Goal: Task Accomplishment & Management: Complete application form

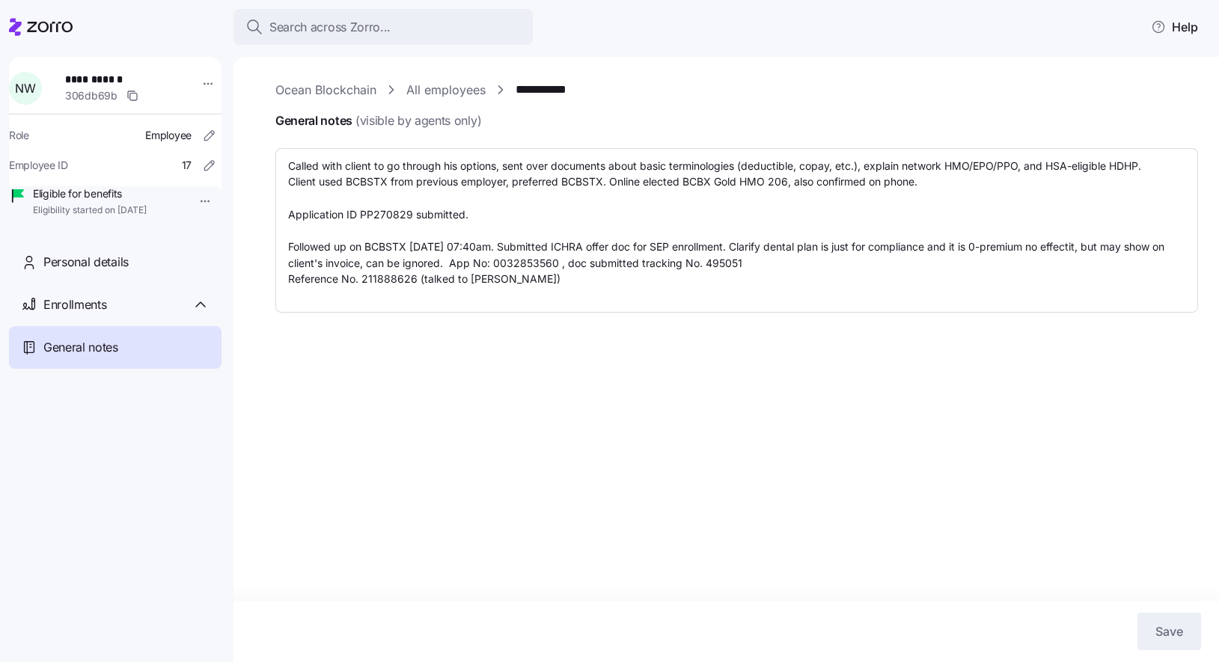
click at [39, 30] on icon at bounding box center [50, 27] width 46 height 10
type textarea "x"
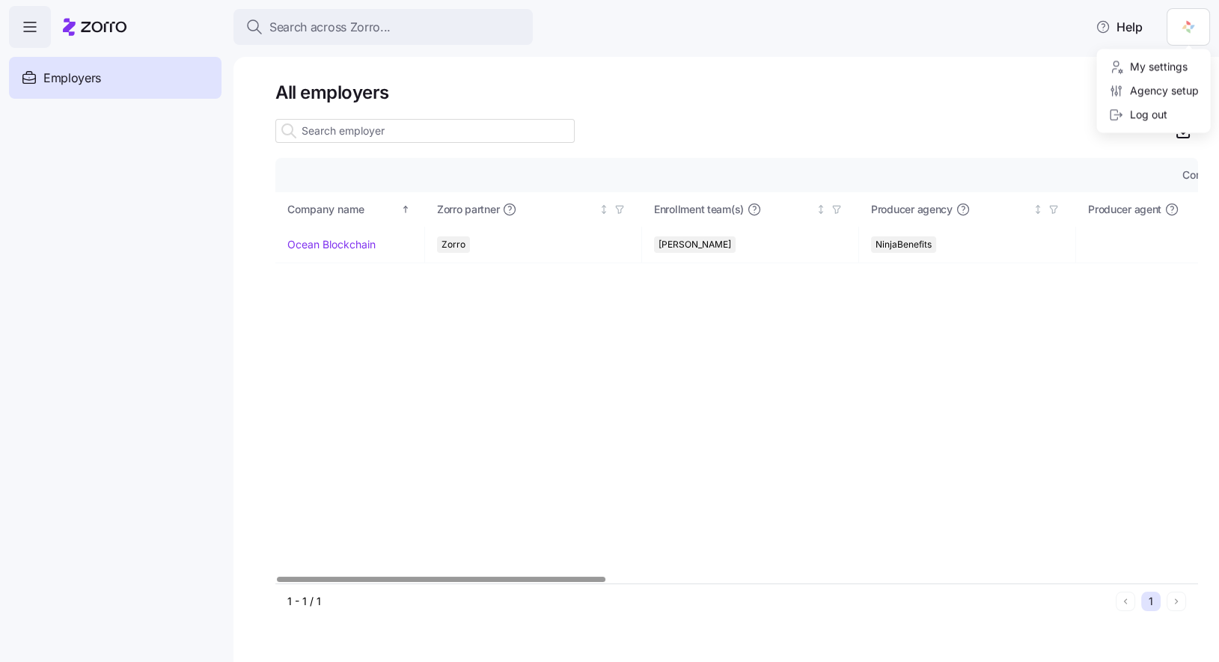
click at [1185, 32] on html "Search across Zorro... Help Enrollments Employers Demo employers Prospects Demo…" at bounding box center [609, 326] width 1219 height 653
click at [1175, 88] on div "Agency setup" at bounding box center [1154, 91] width 90 height 16
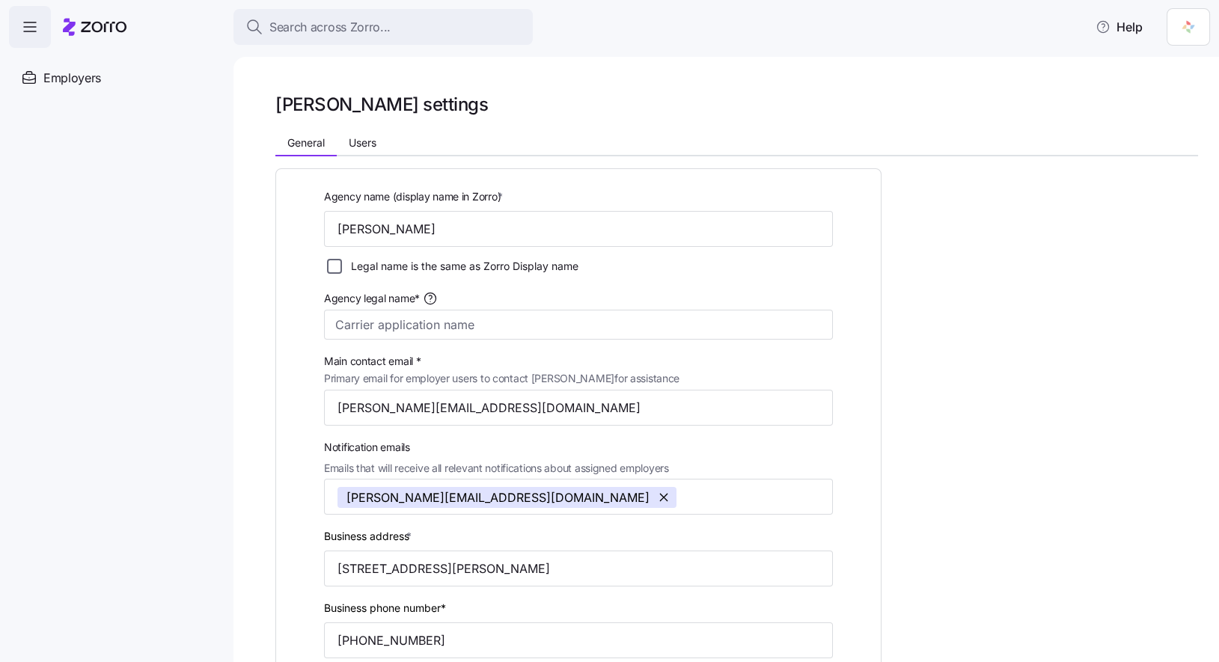
click at [332, 267] on input "Legal name is the same as Zorro Display name" at bounding box center [334, 266] width 15 height 15
checkbox input "true"
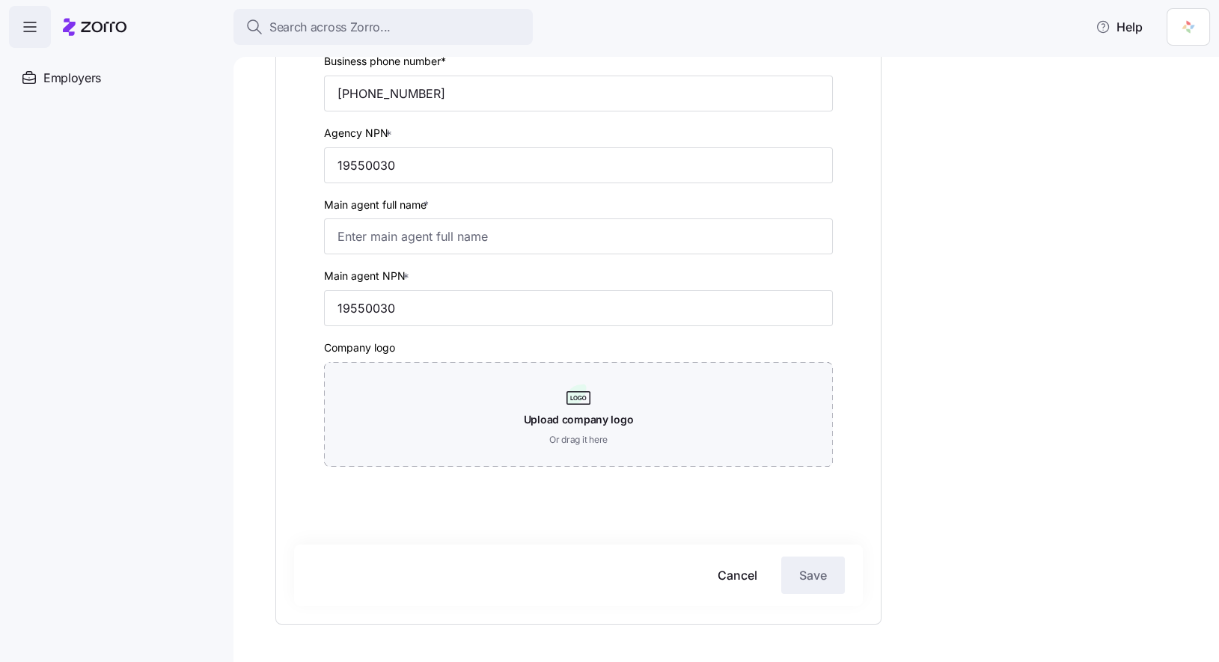
scroll to position [537, 0]
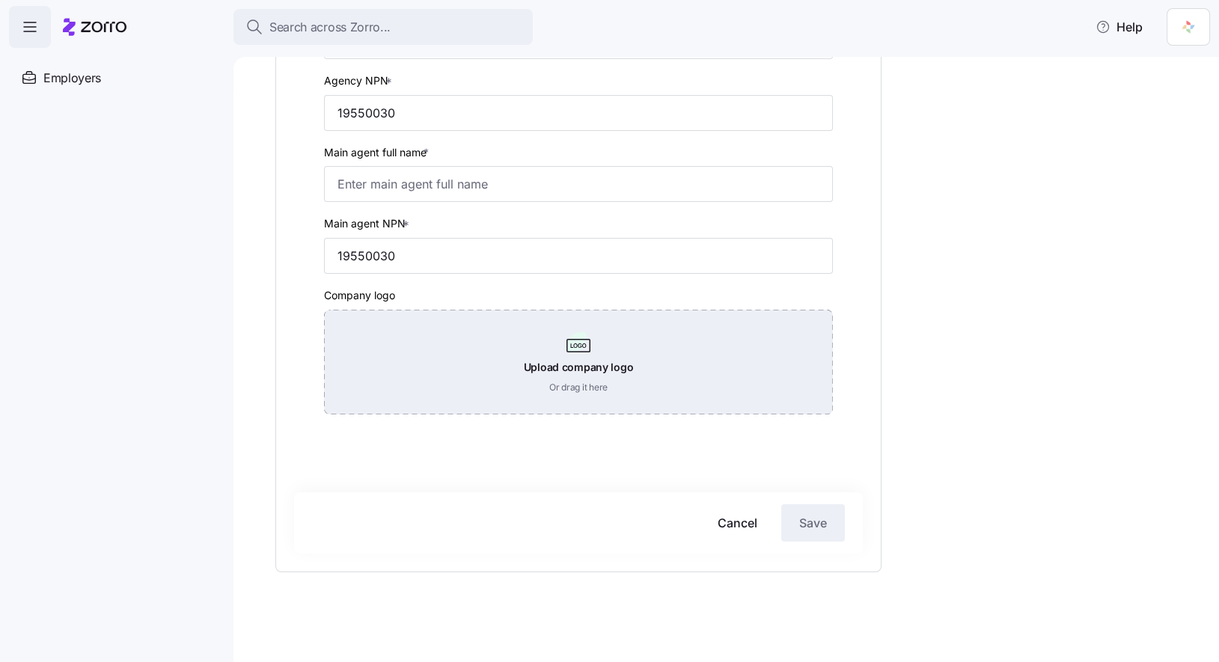
click at [583, 353] on div "Upload company logo Or drag it here" at bounding box center [578, 362] width 509 height 105
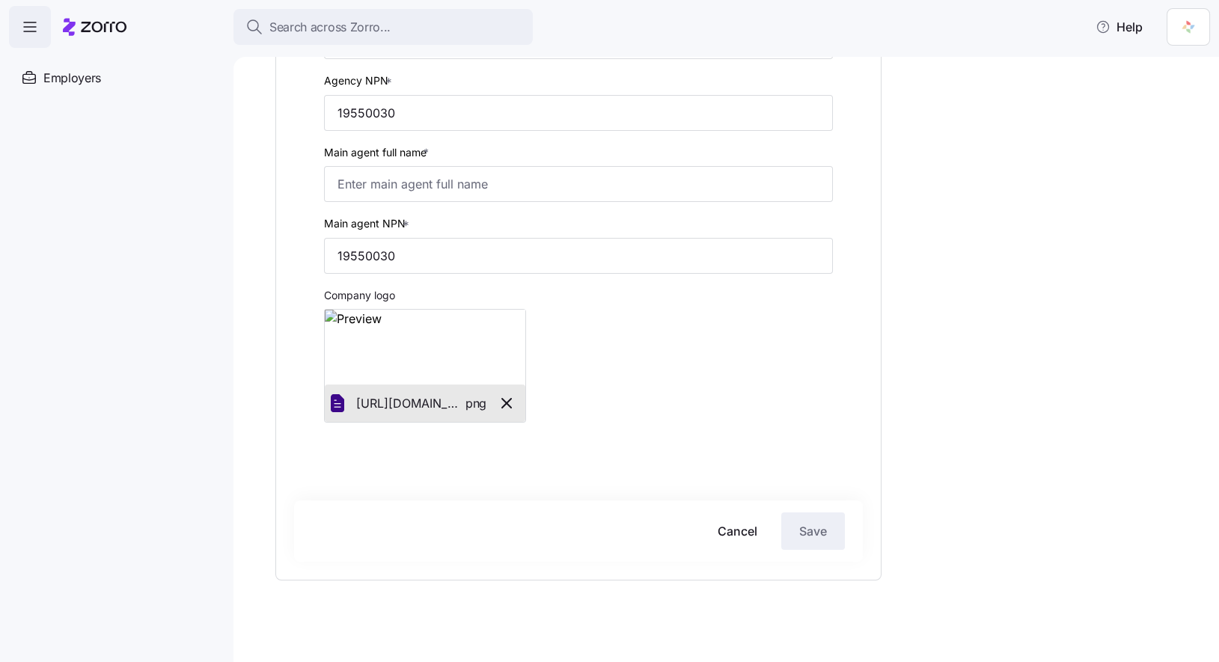
click at [929, 489] on div "Agency name (display name in Zorro) * [PERSON_NAME] Legal name is the same as Z…" at bounding box center [736, 136] width 923 height 1033
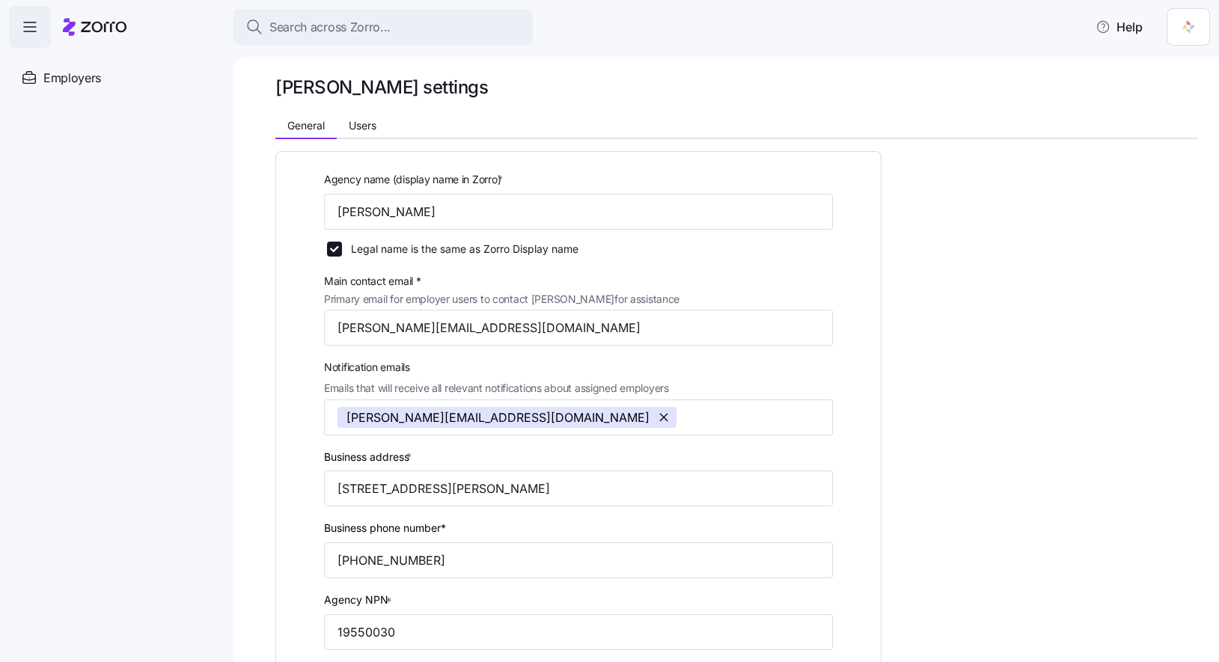
scroll to position [0, 0]
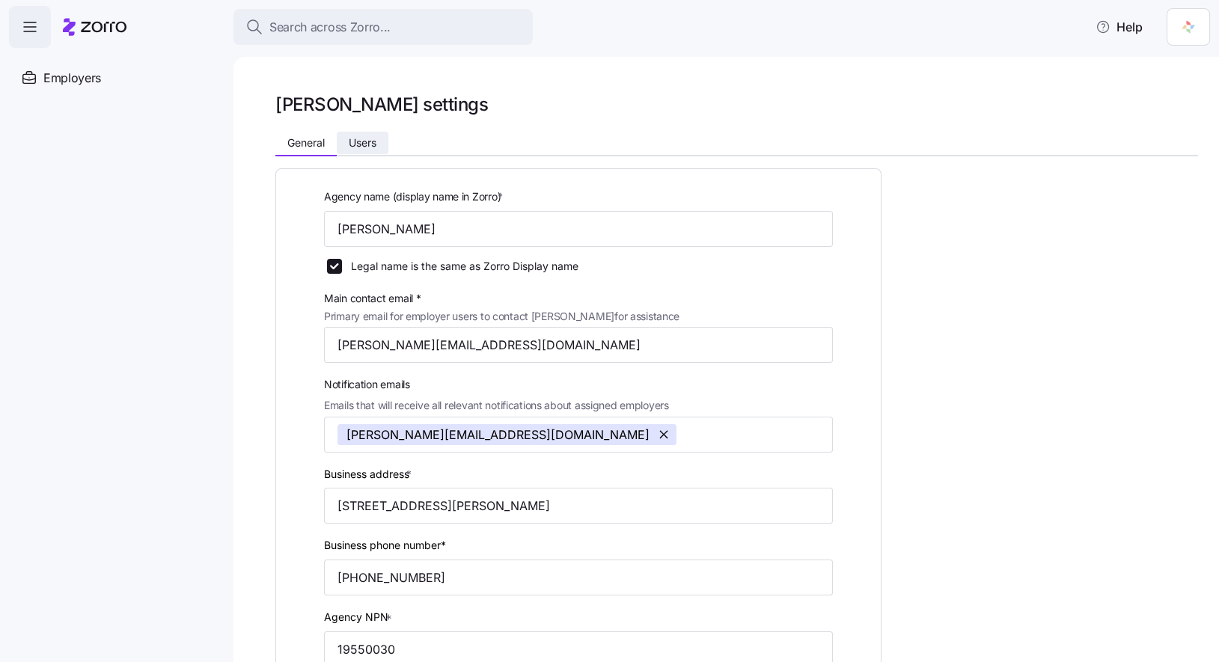
click at [362, 148] on span "Users" at bounding box center [363, 143] width 28 height 10
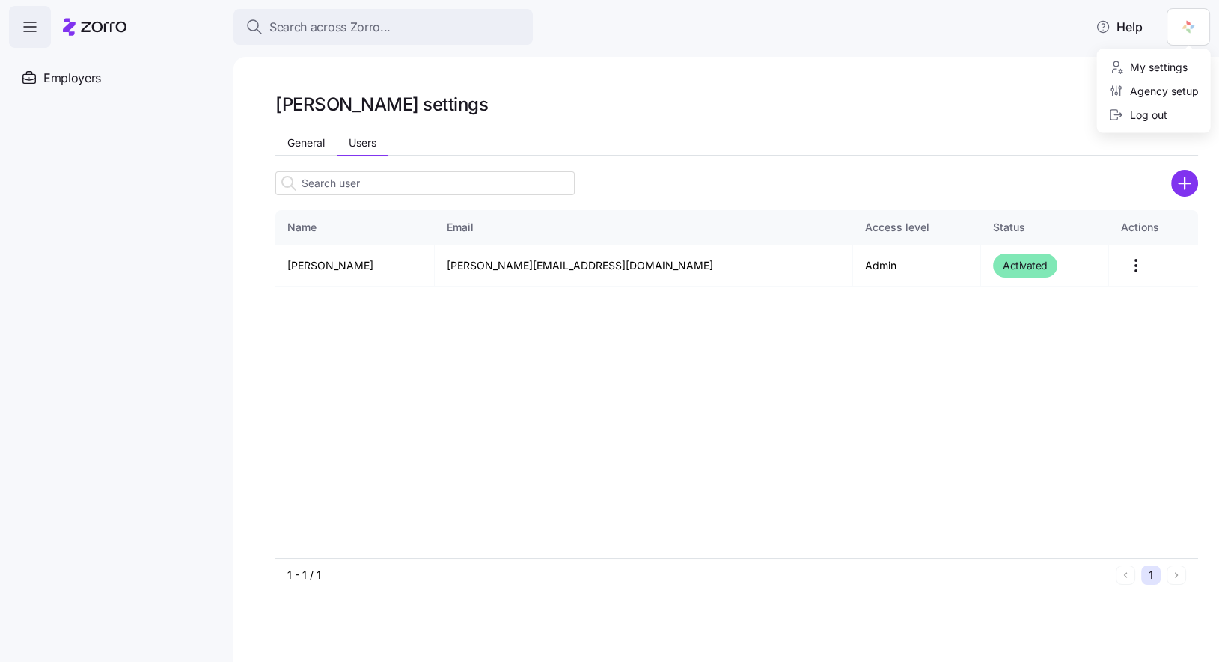
click at [1193, 26] on html "Search across Zorro... Help Enrollments Employers Demo employers Prospects Demo…" at bounding box center [609, 326] width 1219 height 653
click at [1171, 61] on div "My settings" at bounding box center [1148, 67] width 79 height 16
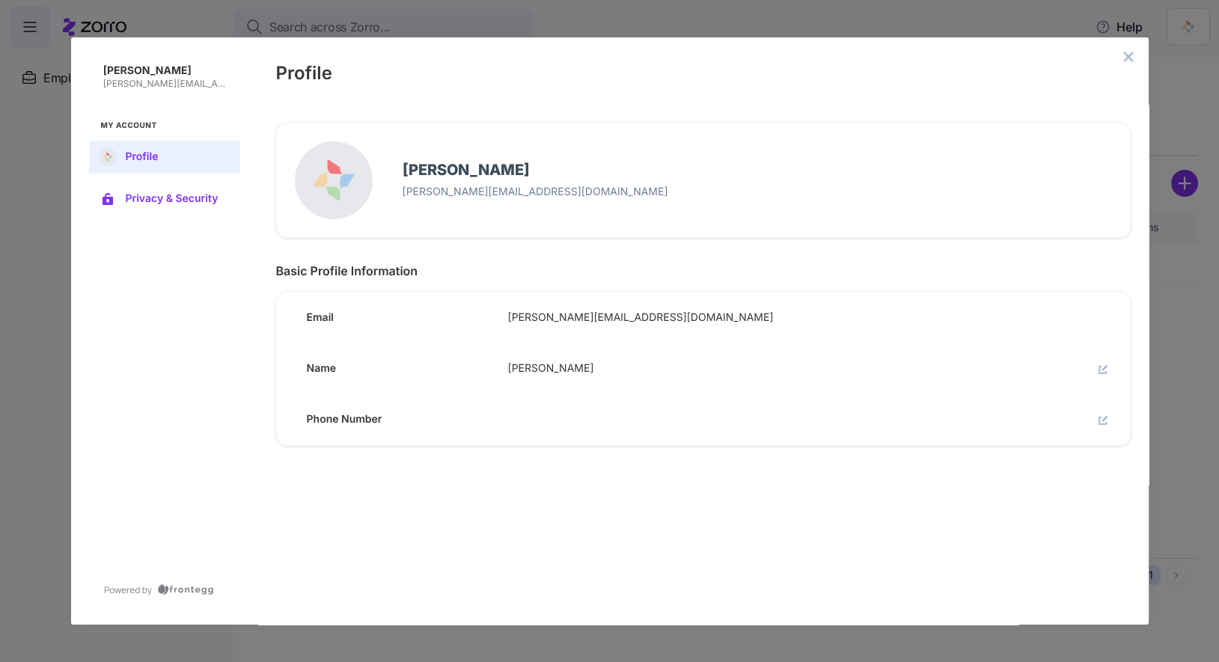
click at [192, 200] on span "Privacy & Security" at bounding box center [177, 199] width 102 height 12
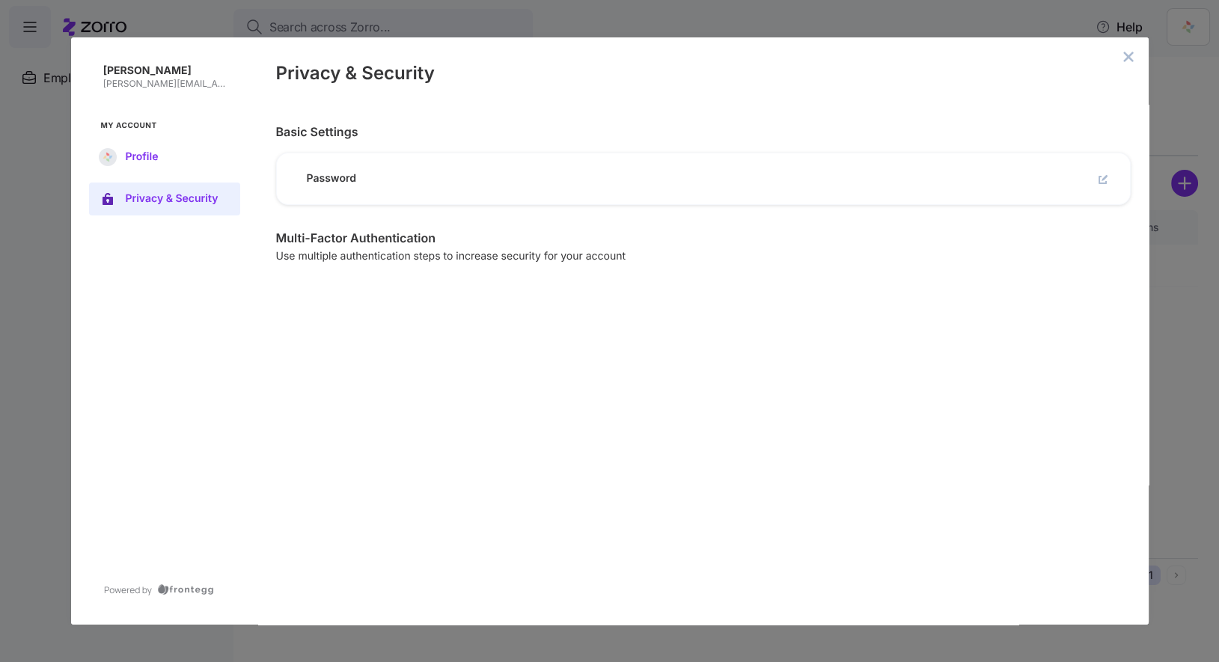
click at [156, 156] on span "Profile" at bounding box center [177, 157] width 102 height 12
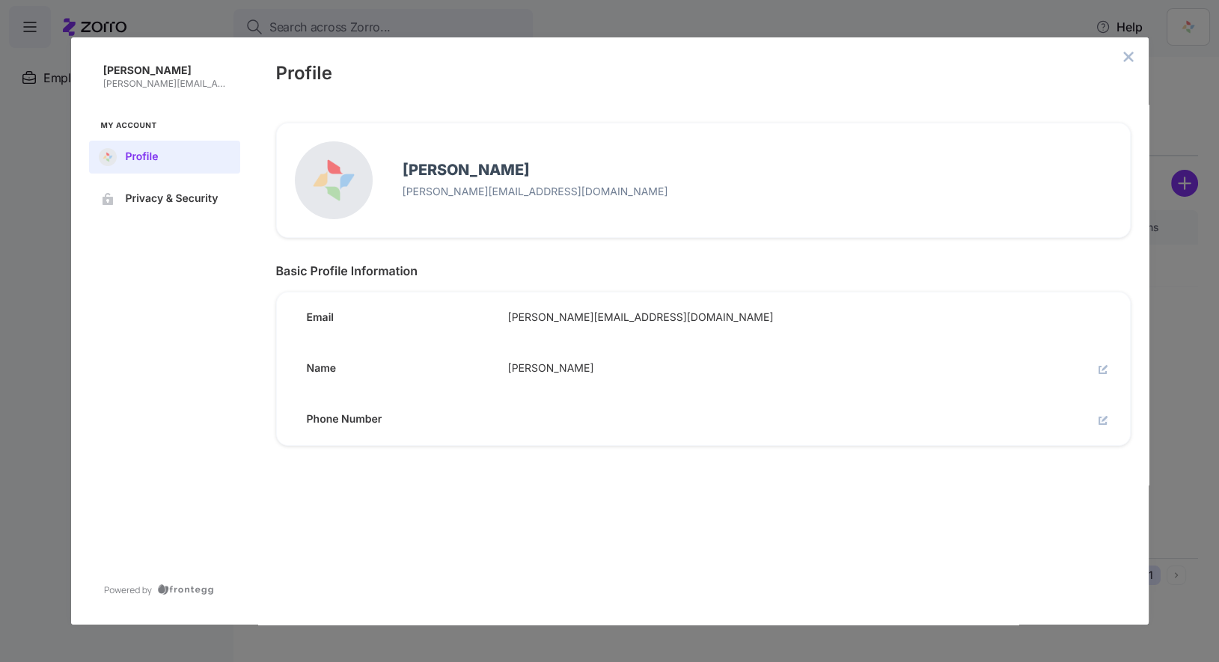
click at [1102, 422] on icon "edit" at bounding box center [1103, 420] width 9 height 9
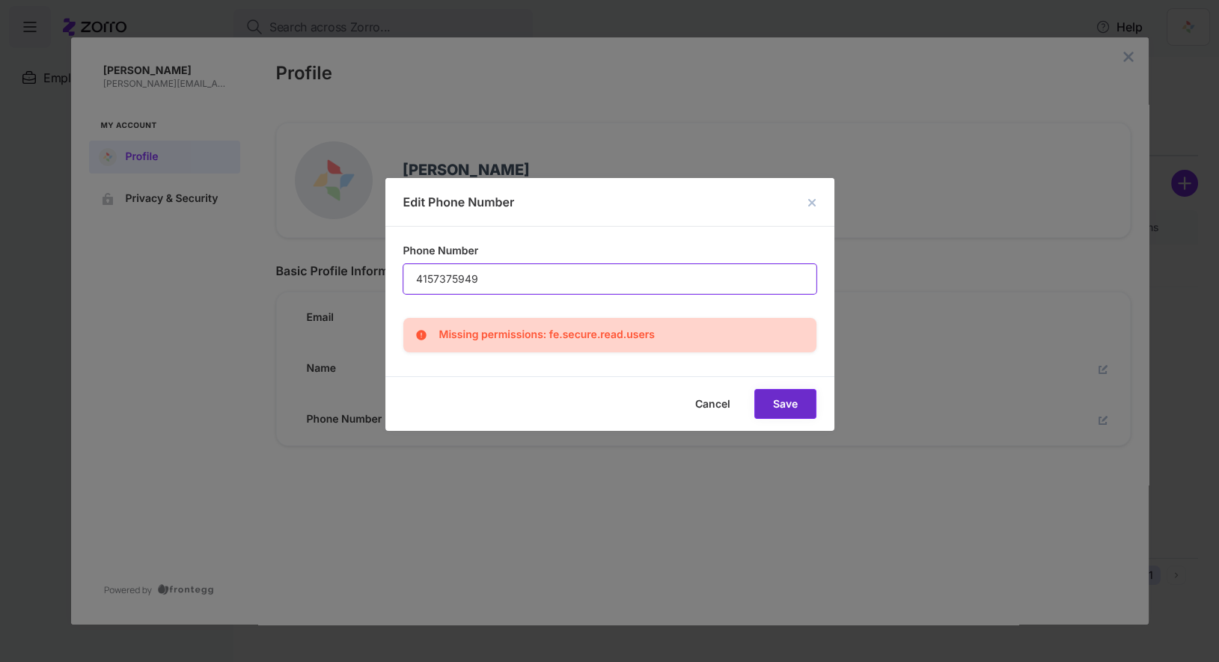
type input "4157375949"
click at [0, 0] on span "Save" at bounding box center [0, 0] width 0 height 0
type input "[PHONE_NUMBER]"
click button "Save" at bounding box center [785, 404] width 62 height 30
click at [796, 412] on div "Cancel Save" at bounding box center [609, 403] width 449 height 55
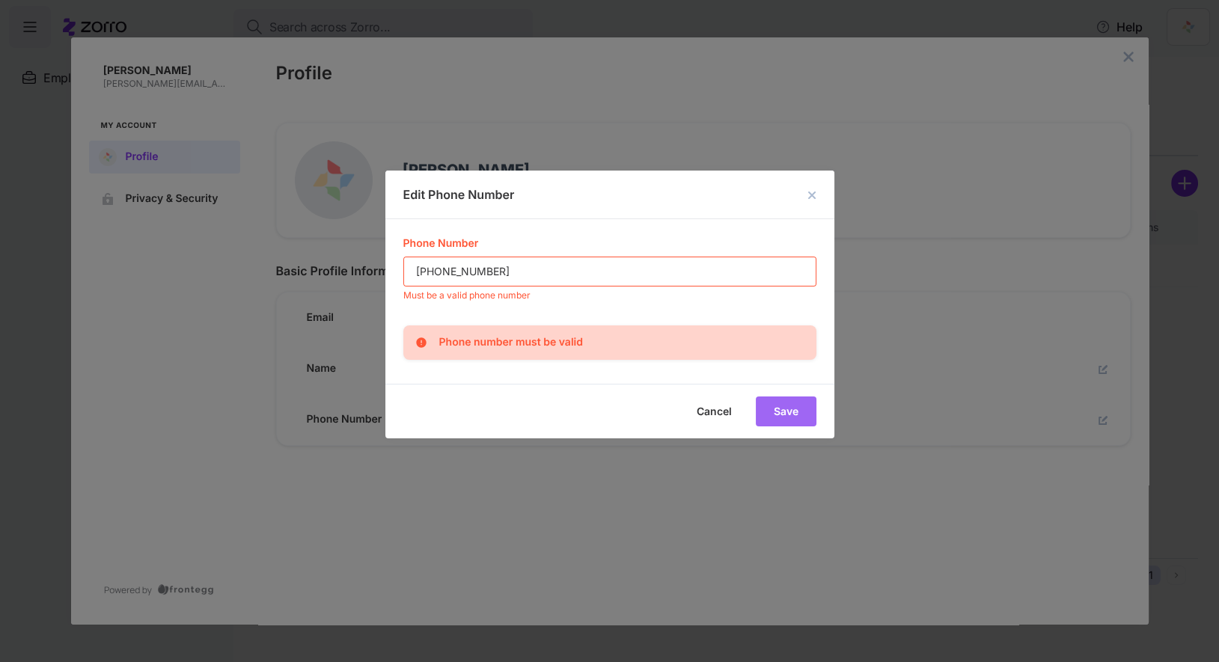
click at [794, 408] on div "Cancel Save" at bounding box center [609, 411] width 449 height 55
click at [433, 269] on input "[PHONE_NUMBER]" at bounding box center [610, 271] width 412 height 28
drag, startPoint x: 501, startPoint y: 269, endPoint x: 296, endPoint y: 269, distance: 205.1
click at [296, 269] on div "Edit Phone Number Phone Number [PHONE_NUMBER] ​ Must be a valid phone number Ph…" at bounding box center [609, 331] width 1219 height 662
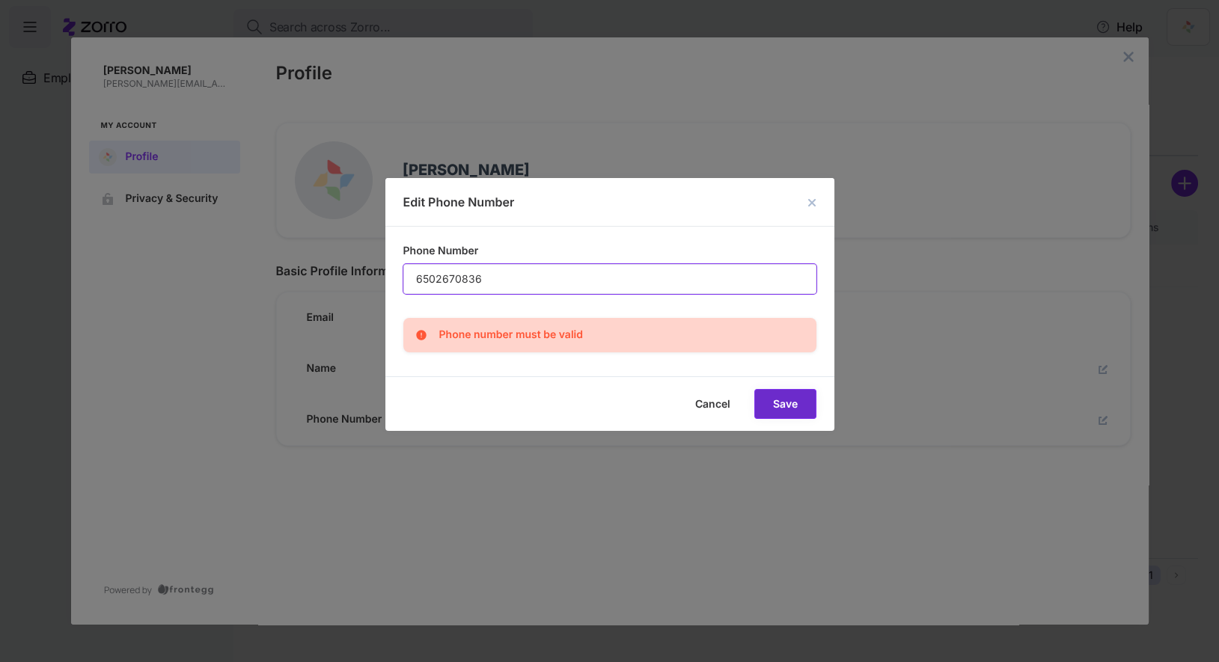
type input "6502670836"
click at [0, 0] on span "Save" at bounding box center [0, 0] width 0 height 0
type input "[PHONE_NUMBER]"
click at [802, 414] on button "Save" at bounding box center [785, 404] width 62 height 30
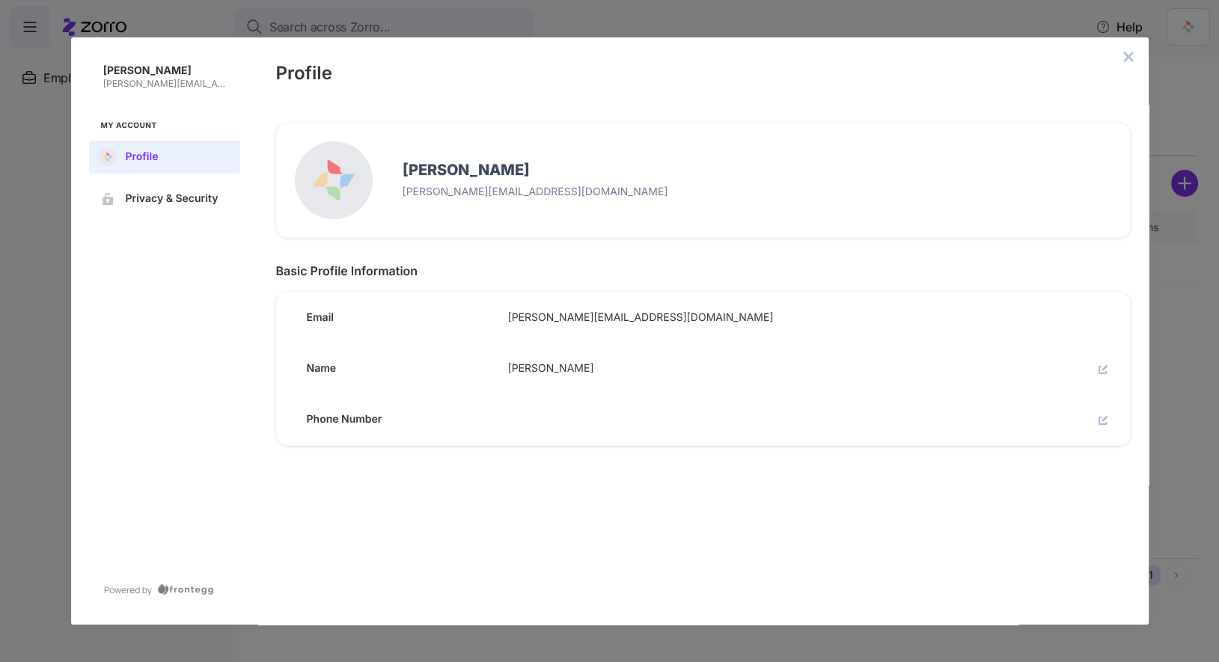
click at [793, 497] on div "[PERSON_NAME] [PERSON_NAME][EMAIL_ADDRESS][DOMAIN_NAME] Basic Profile Informati…" at bounding box center [703, 365] width 891 height 520
click at [1123, 52] on icon "close admin-box" at bounding box center [1129, 57] width 12 height 12
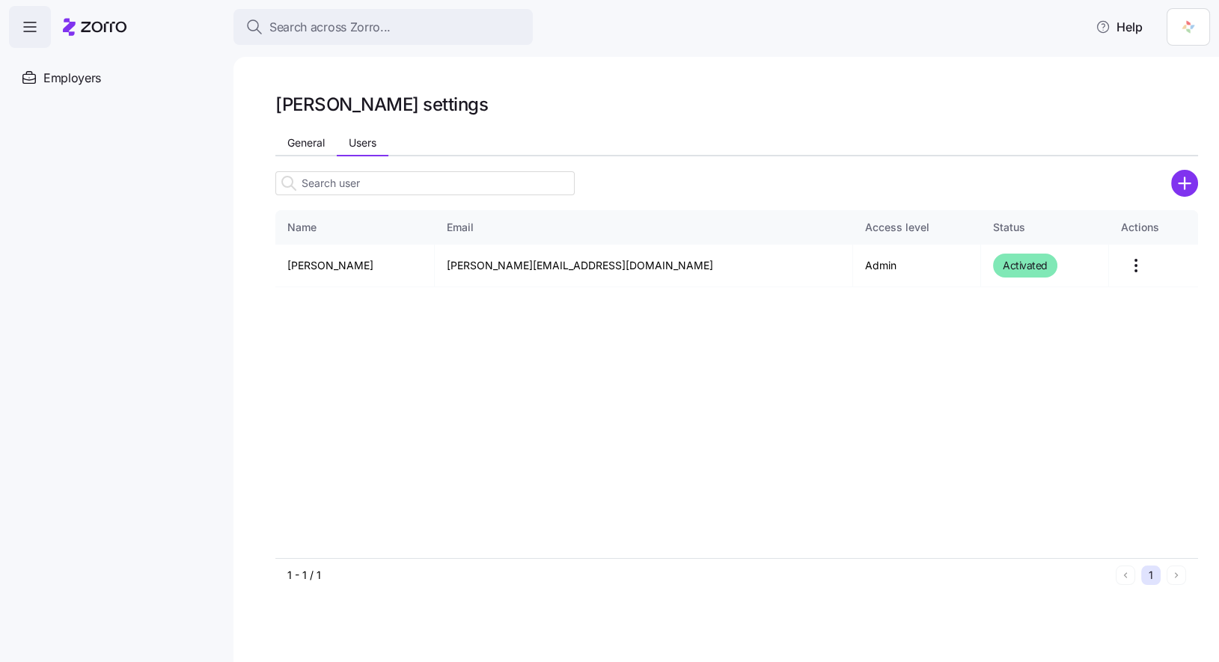
click at [1186, 40] on html "Search across Zorro... Help Enrollments Employers Demo employers Prospects Demo…" at bounding box center [609, 326] width 1219 height 653
click at [1174, 61] on div "My settings" at bounding box center [1148, 67] width 79 height 16
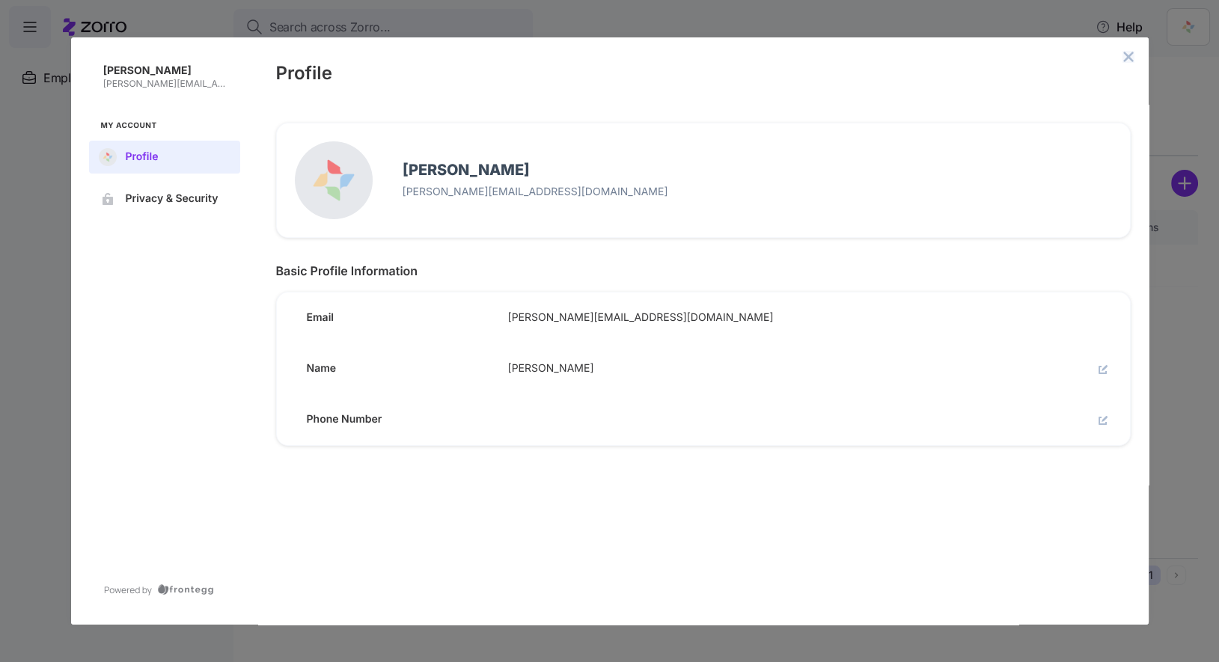
click at [1124, 58] on icon "close admin-box" at bounding box center [1129, 57] width 12 height 12
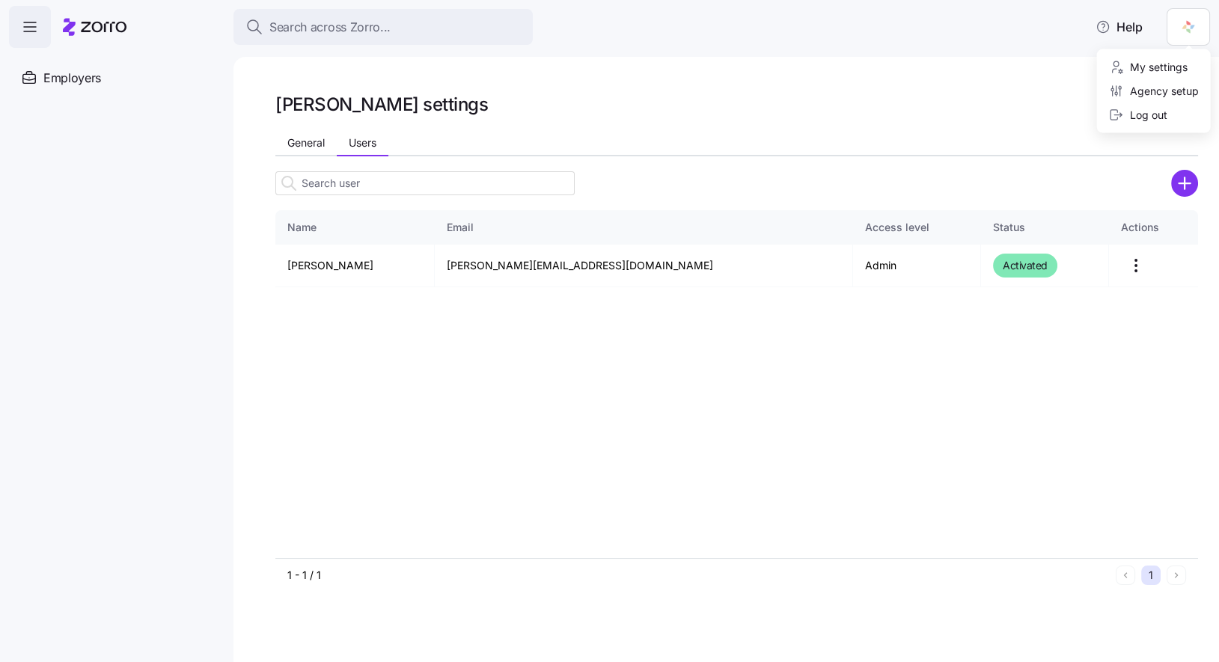
click at [1192, 40] on html "Search across Zorro... Help Enrollments Employers Demo employers Prospects Demo…" at bounding box center [609, 326] width 1219 height 653
click at [85, 78] on html "Search across Zorro... Help Enrollments Employers Demo employers Prospects Demo…" at bounding box center [609, 326] width 1219 height 653
click at [30, 26] on icon "button" at bounding box center [30, 27] width 18 height 18
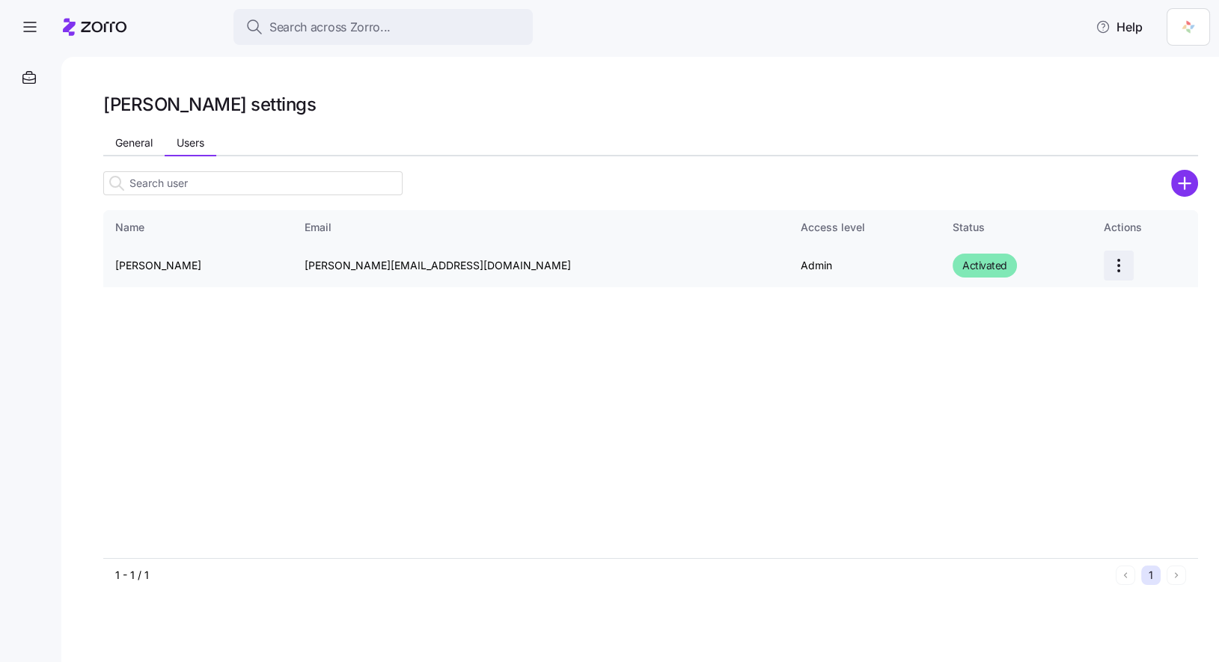
click at [1080, 269] on html "Search across Zorro... Help [PERSON_NAME] settings General Users Name Email Acc…" at bounding box center [609, 326] width 1219 height 653
click at [147, 150] on html "Search across Zorro... Help [PERSON_NAME] settings General Users Name Email Acc…" at bounding box center [609, 326] width 1219 height 653
click at [135, 146] on span "General" at bounding box center [133, 143] width 37 height 10
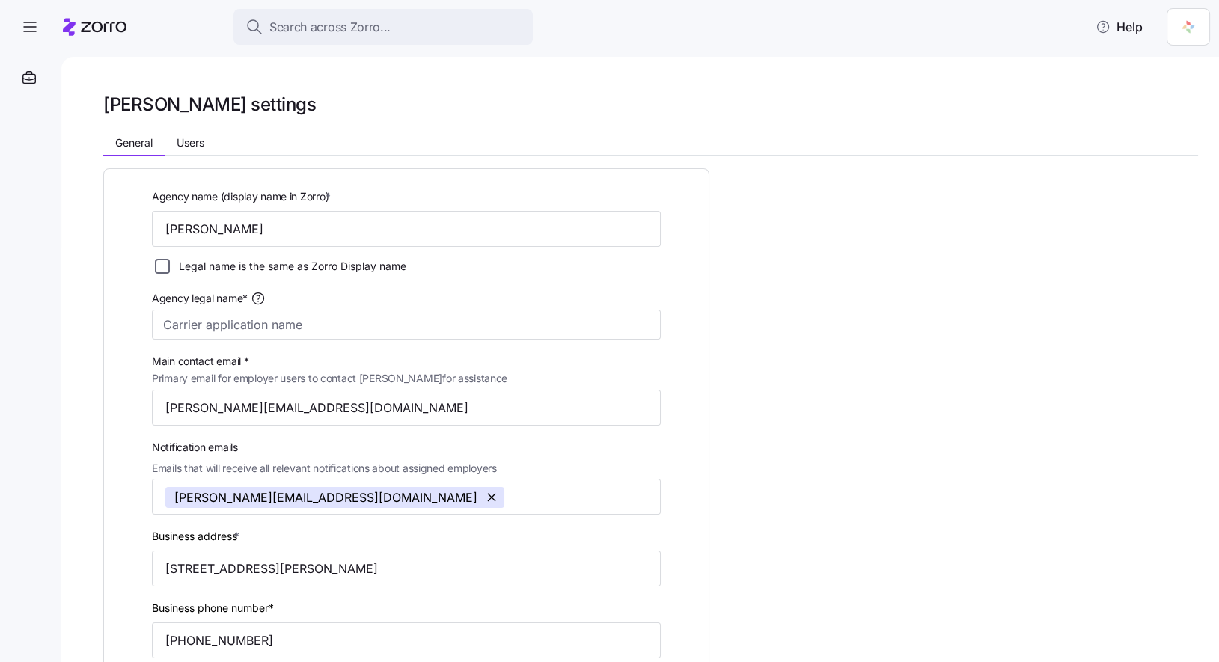
click at [164, 260] on input "Legal name is the same as Zorro Display name" at bounding box center [162, 266] width 15 height 15
checkbox input "true"
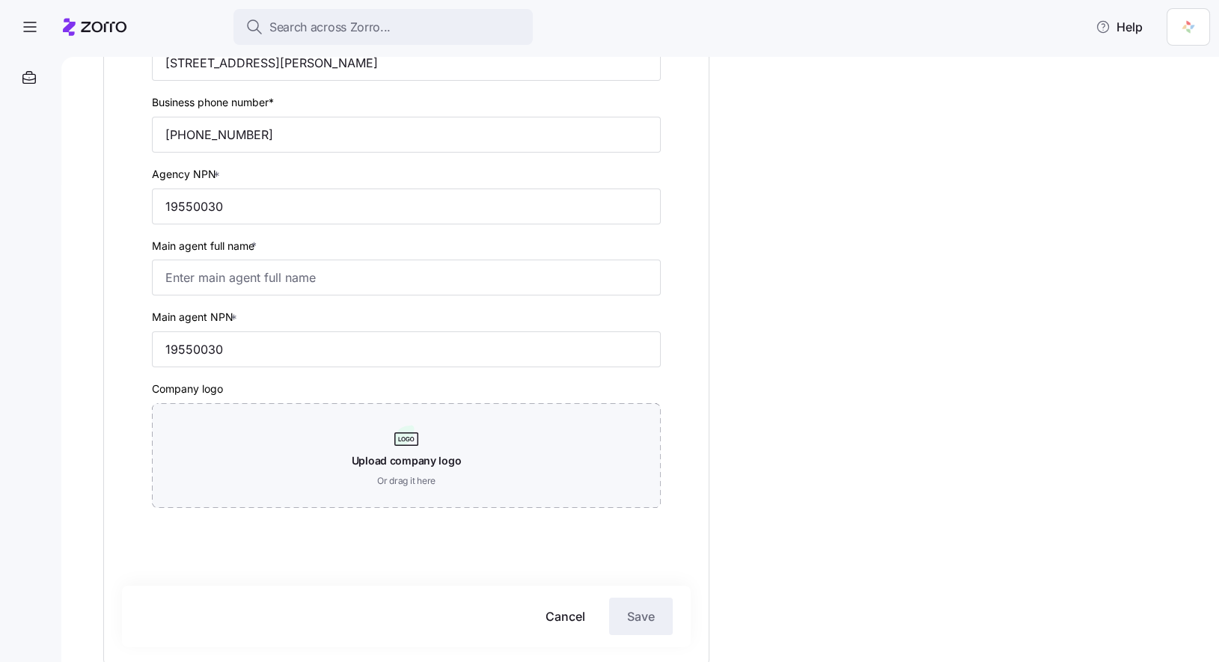
scroll to position [534, 0]
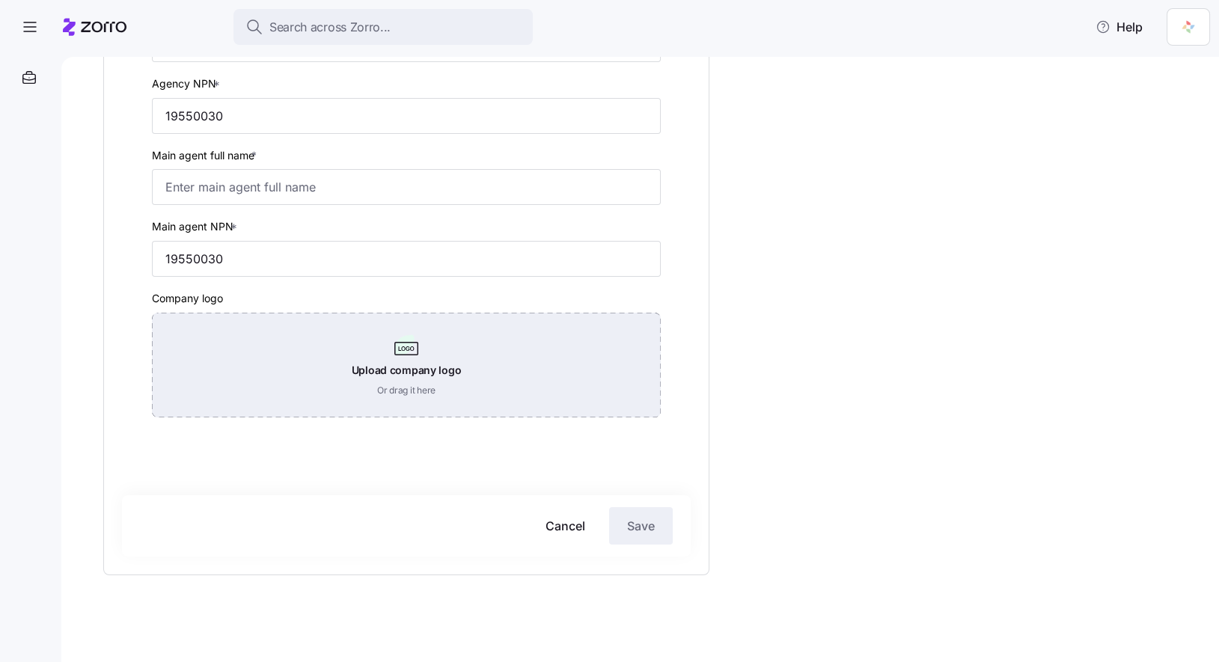
click at [415, 376] on div "Upload company logo Or drag it here" at bounding box center [406, 365] width 509 height 105
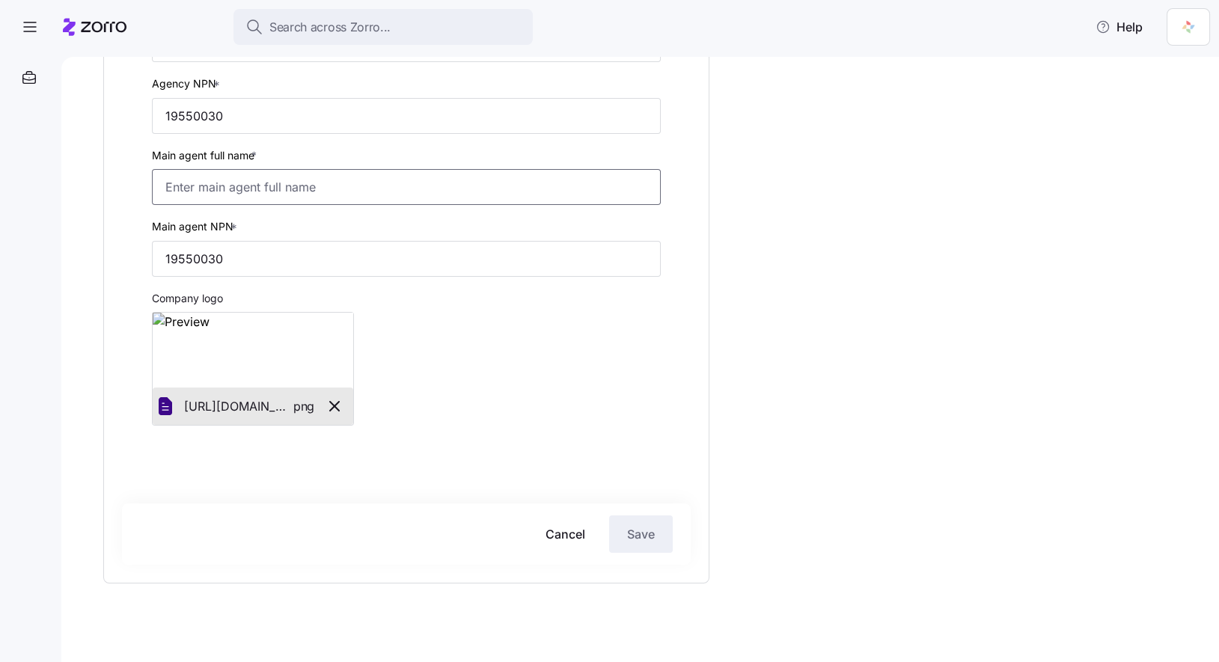
click at [329, 184] on input "Main agent full name *" at bounding box center [406, 187] width 509 height 36
type input "[PERSON_NAME]"
click at [644, 528] on span "Save" at bounding box center [641, 534] width 28 height 18
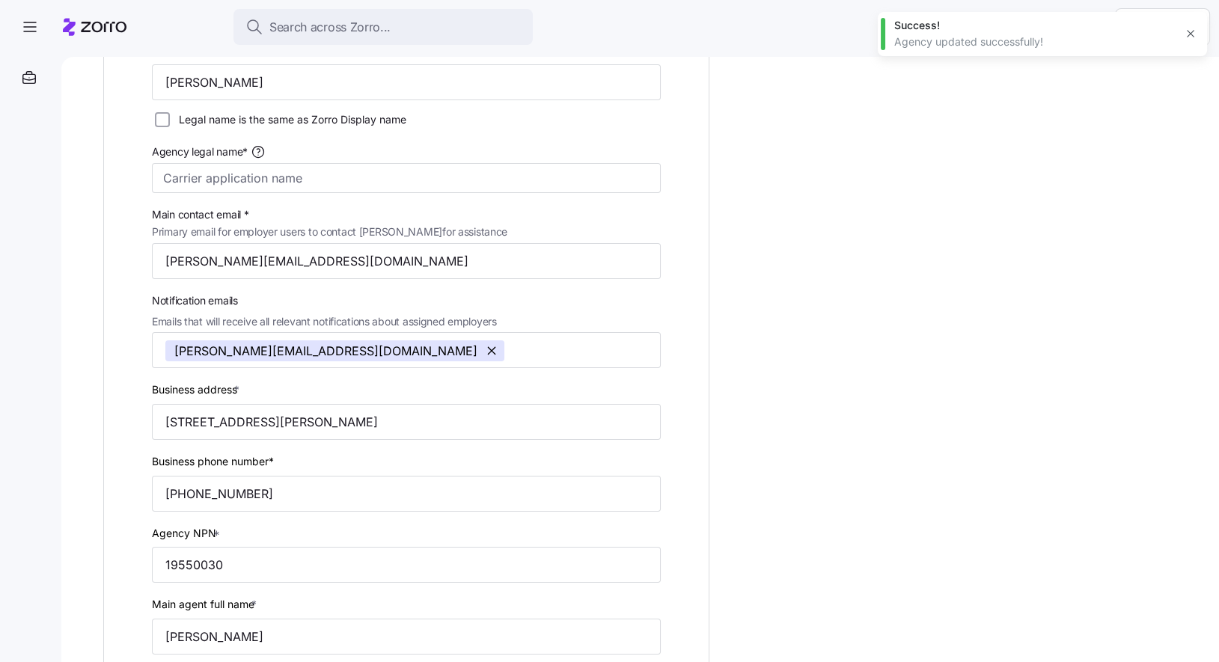
scroll to position [118, 0]
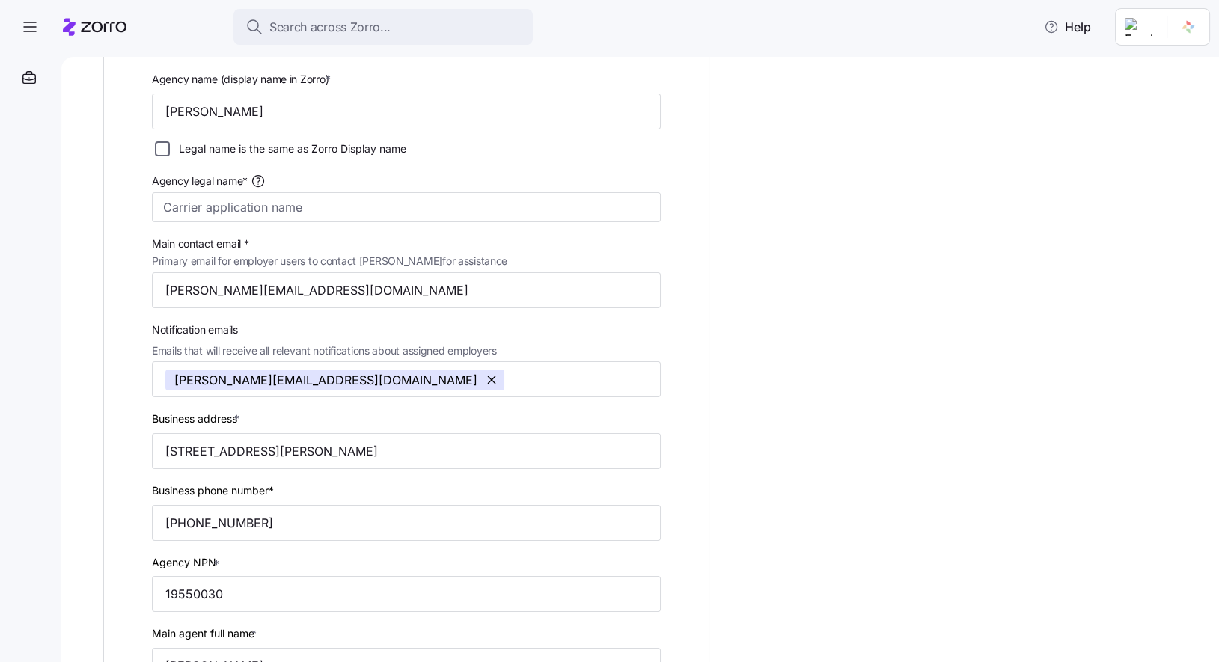
click at [160, 148] on input "Legal name is the same as Zorro Display name" at bounding box center [162, 148] width 15 height 15
checkbox input "true"
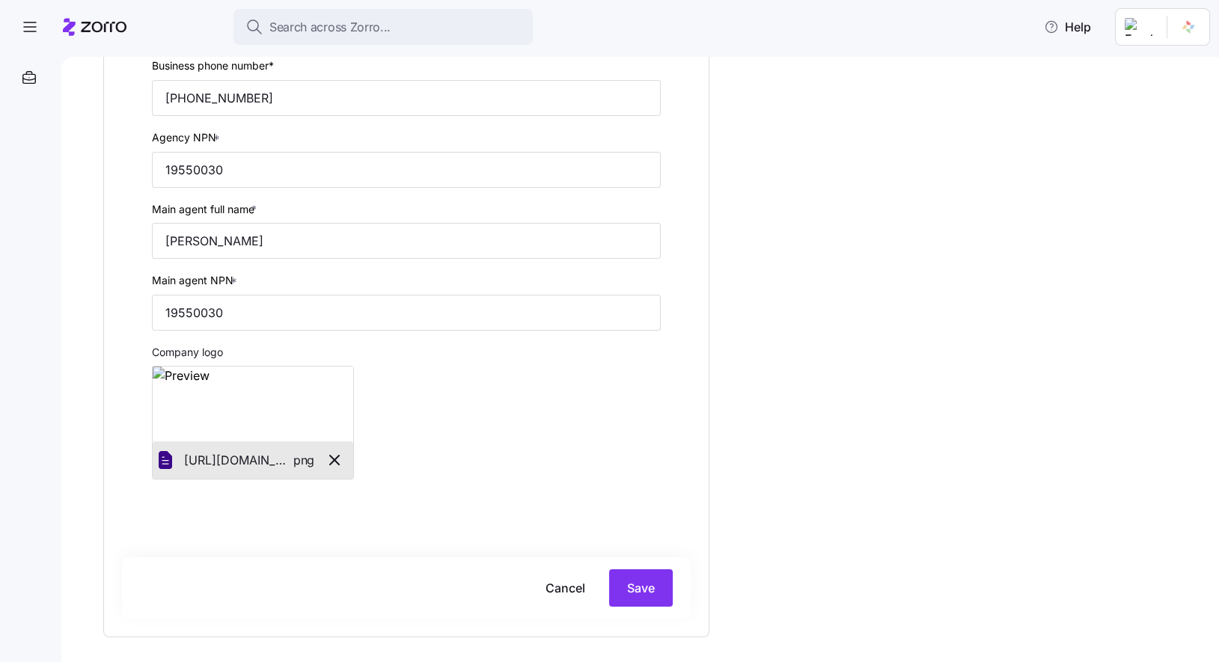
scroll to position [513, 0]
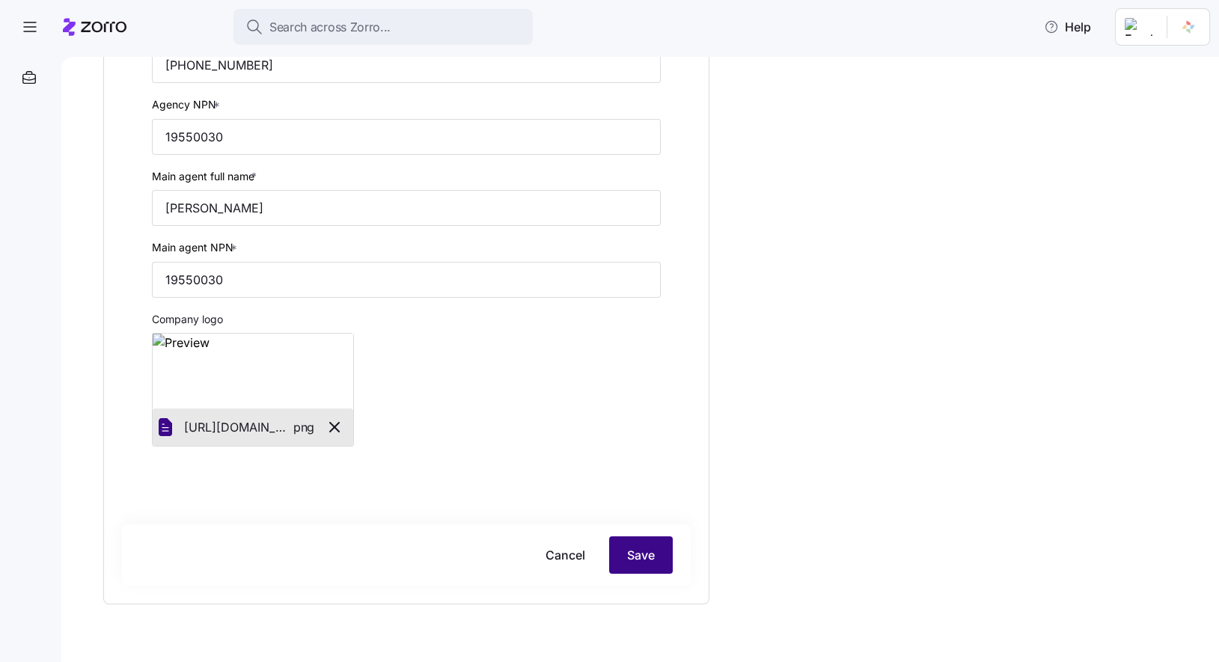
click at [659, 553] on button "Save" at bounding box center [641, 555] width 64 height 37
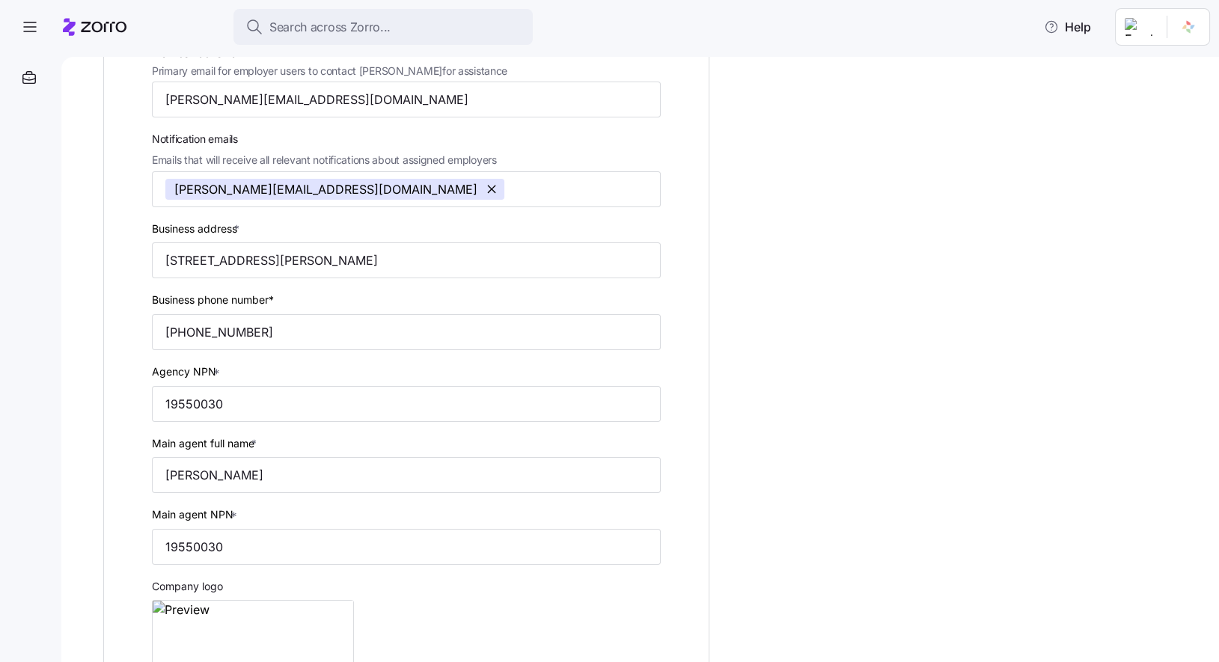
scroll to position [0, 0]
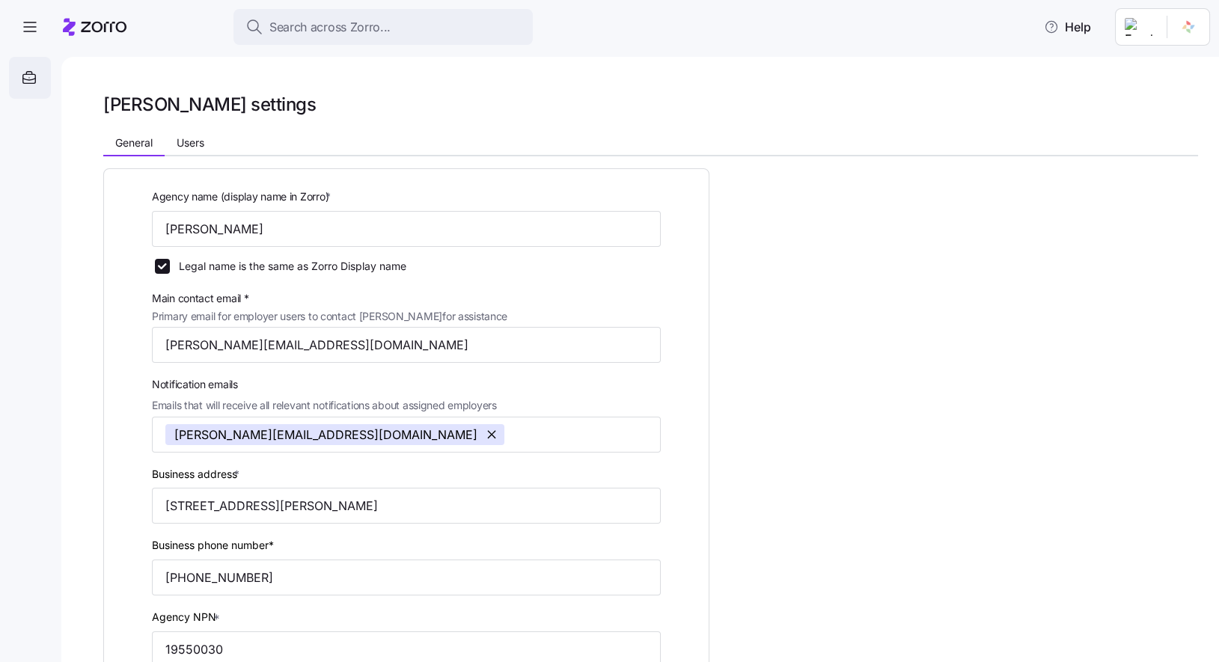
click at [36, 90] on div at bounding box center [30, 78] width 42 height 42
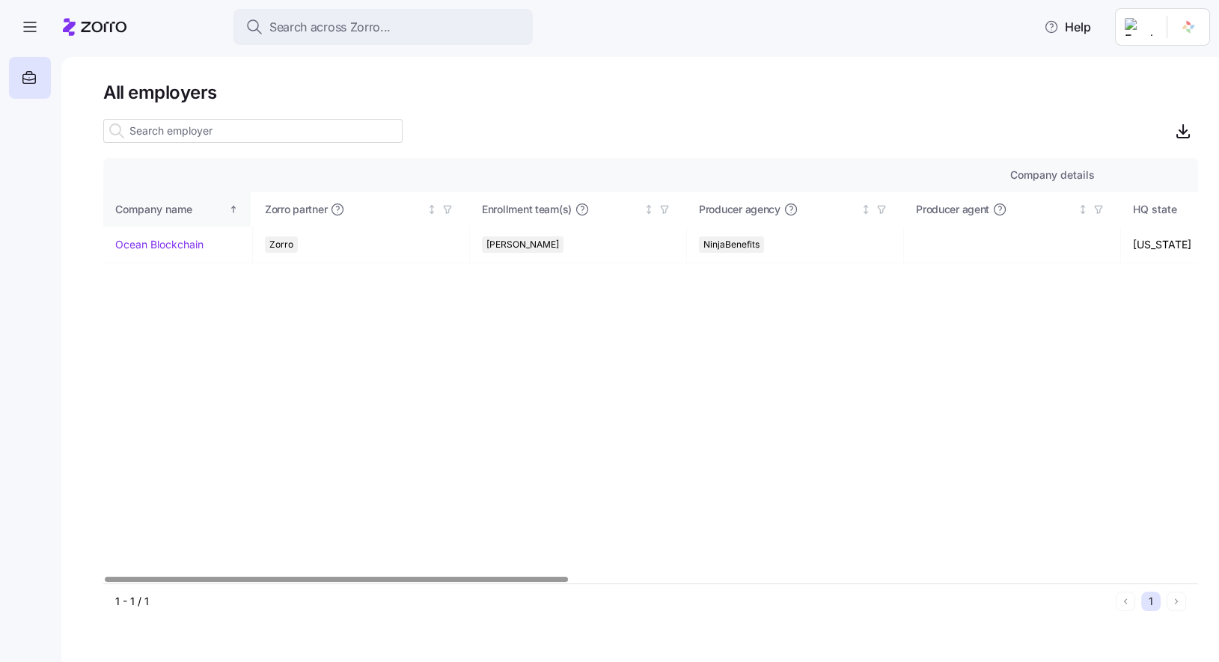
click at [166, 224] on th "Company name" at bounding box center [178, 209] width 150 height 34
click at [171, 249] on link "Ocean Blockchain" at bounding box center [159, 244] width 88 height 15
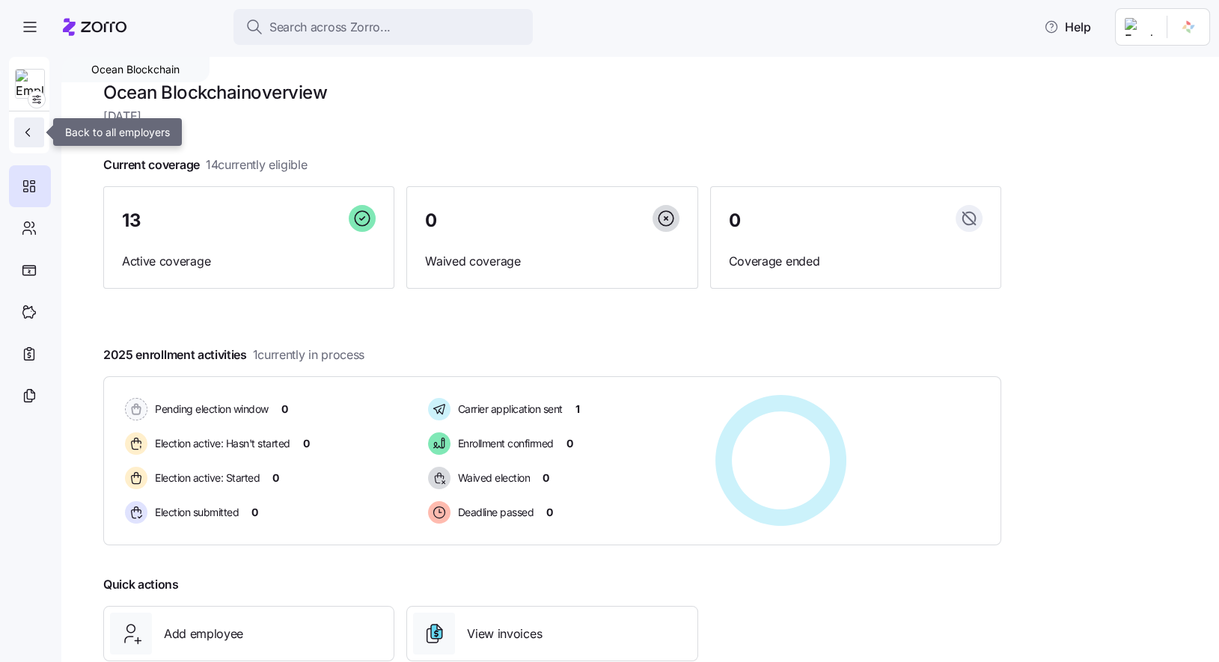
click at [28, 140] on button "button" at bounding box center [29, 133] width 30 height 30
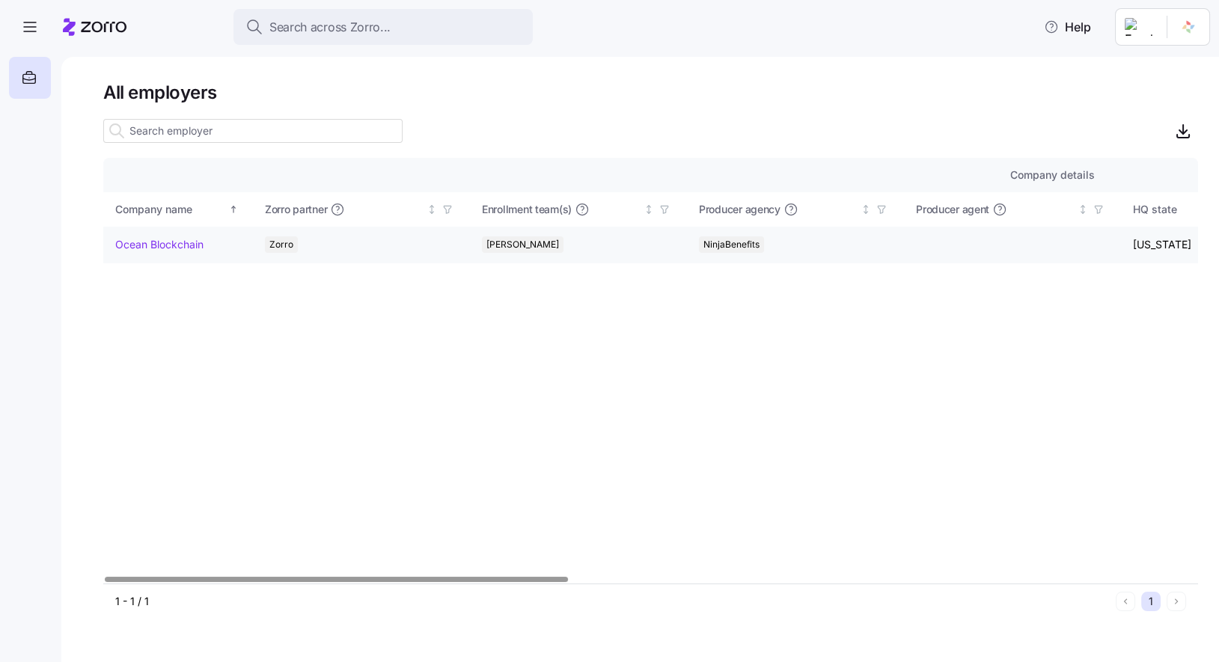
click at [171, 241] on link "Ocean Blockchain" at bounding box center [159, 244] width 88 height 15
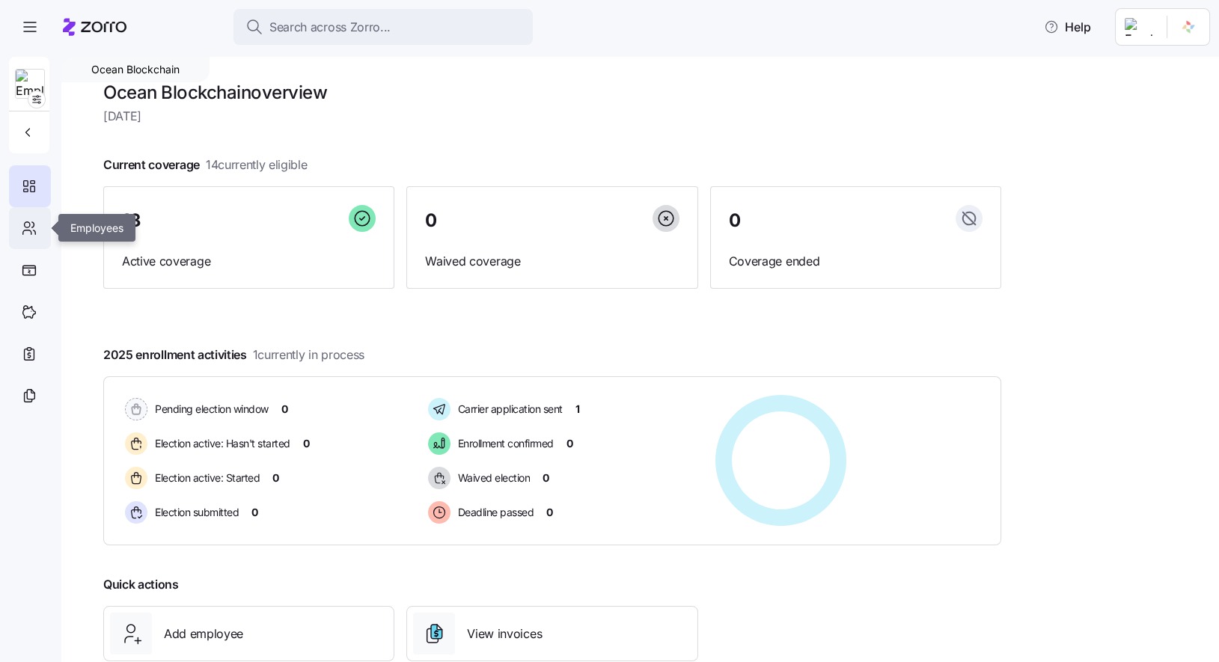
click at [21, 230] on icon at bounding box center [29, 228] width 16 height 18
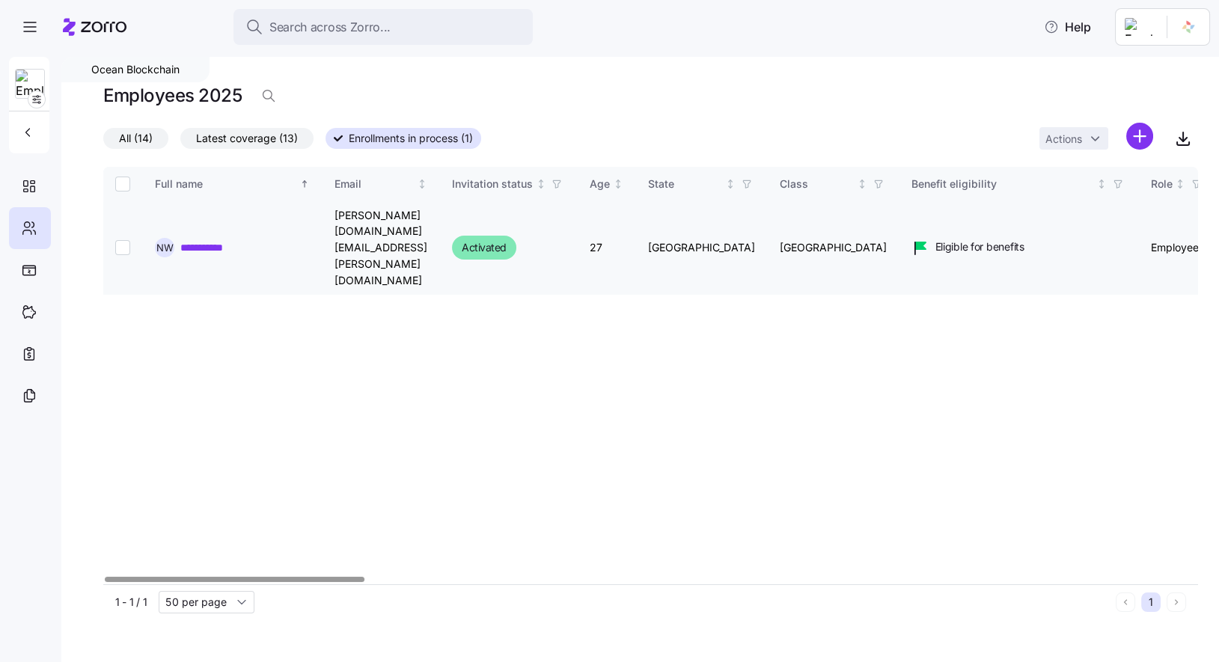
click at [213, 240] on link "**********" at bounding box center [213, 247] width 66 height 15
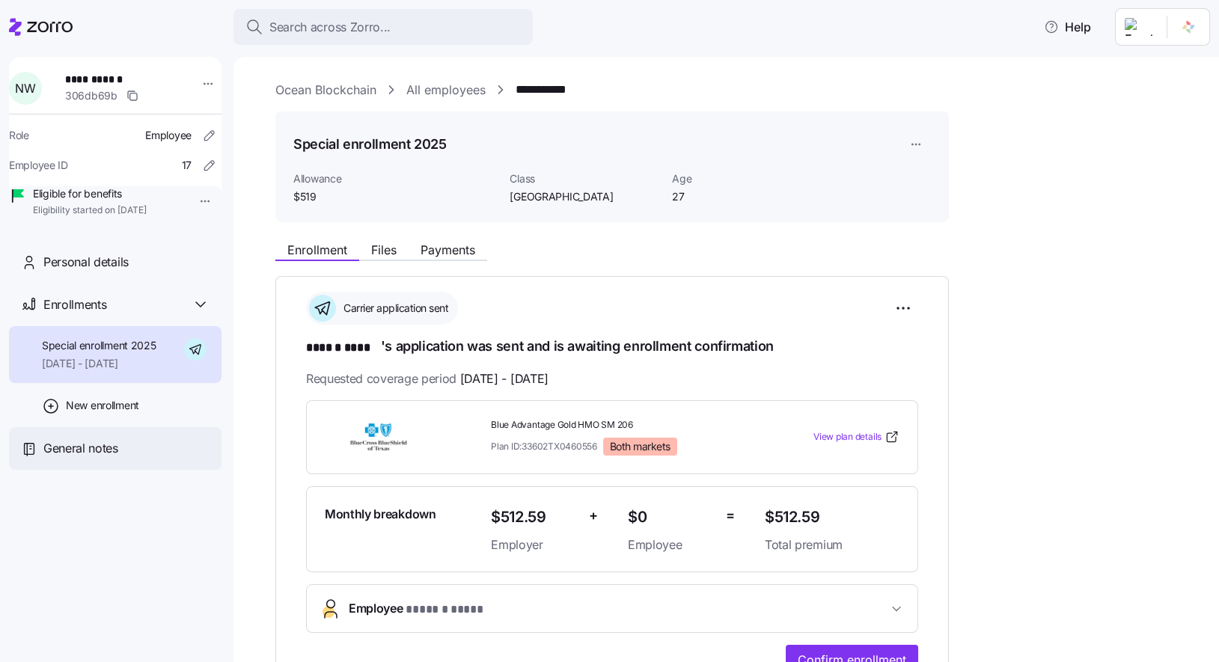
click at [100, 458] on span "General notes" at bounding box center [80, 448] width 75 height 19
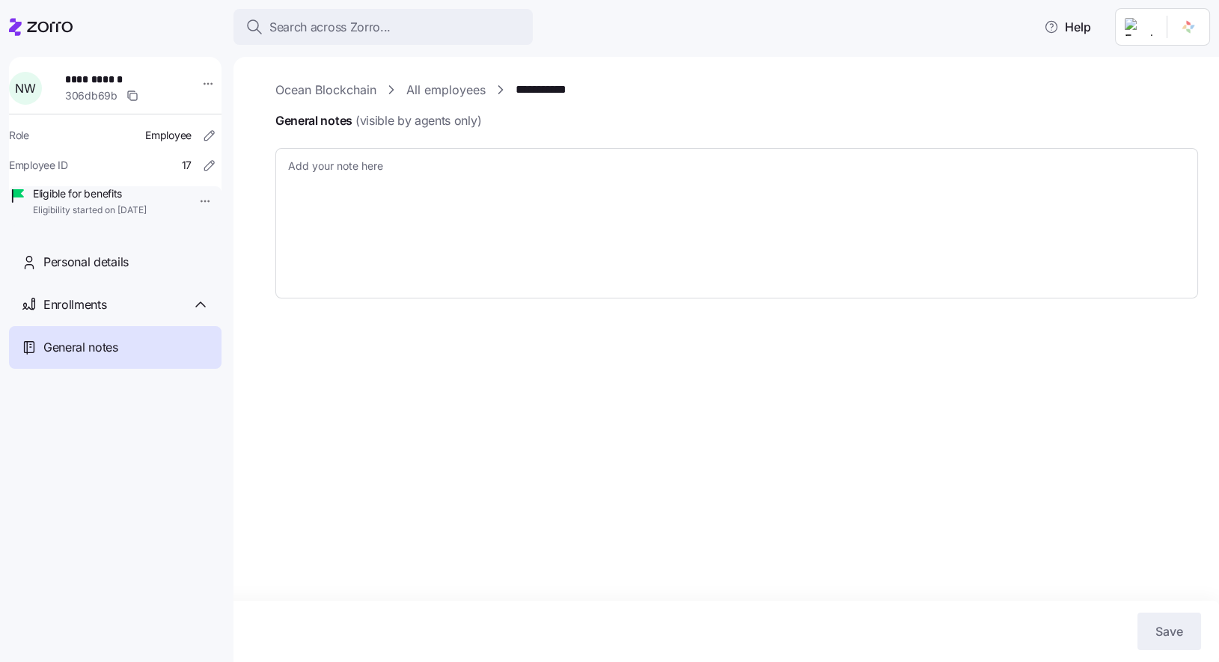
type textarea "x"
type textarea "Called with client to go through his options, sent over documents about basic t…"
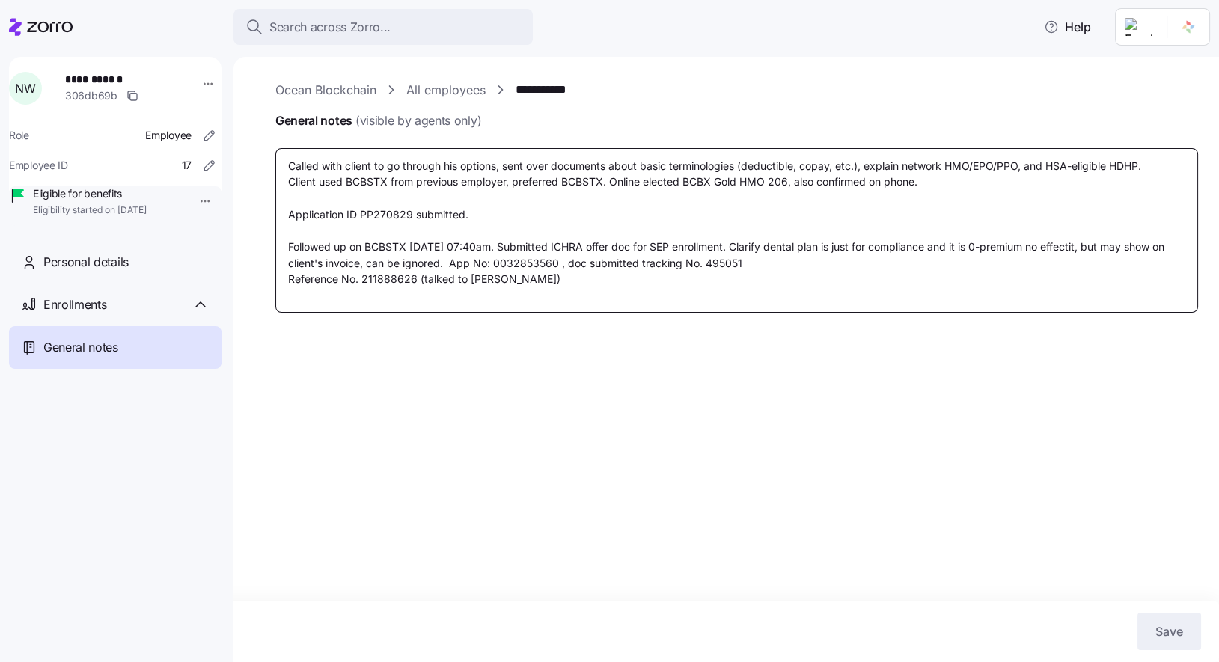
click at [534, 259] on textarea "Called with client to go through his options, sent over documents about basic t…" at bounding box center [736, 230] width 923 height 165
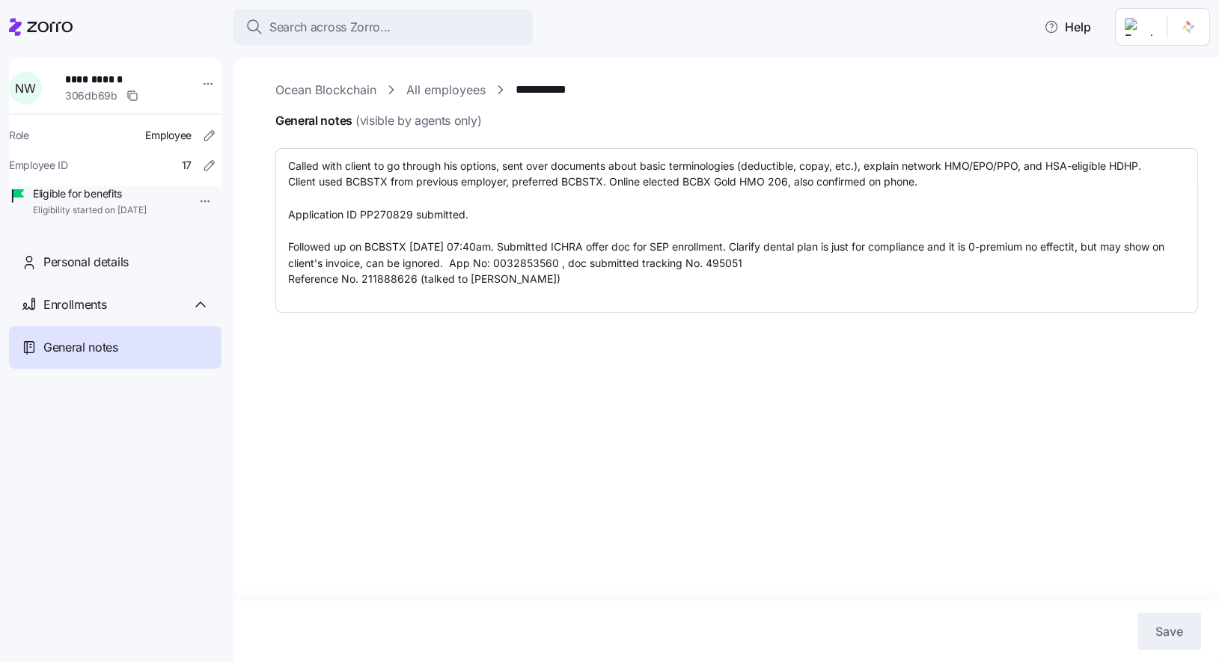
click at [540, 90] on link "**********" at bounding box center [554, 90] width 76 height 19
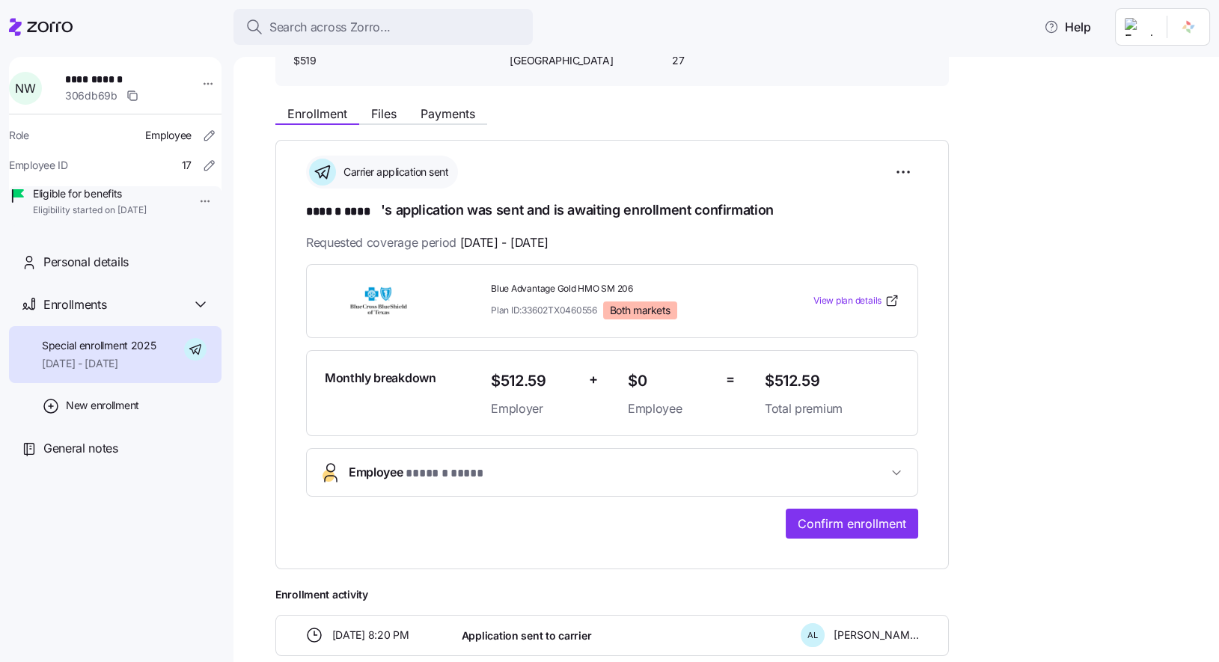
scroll to position [177, 0]
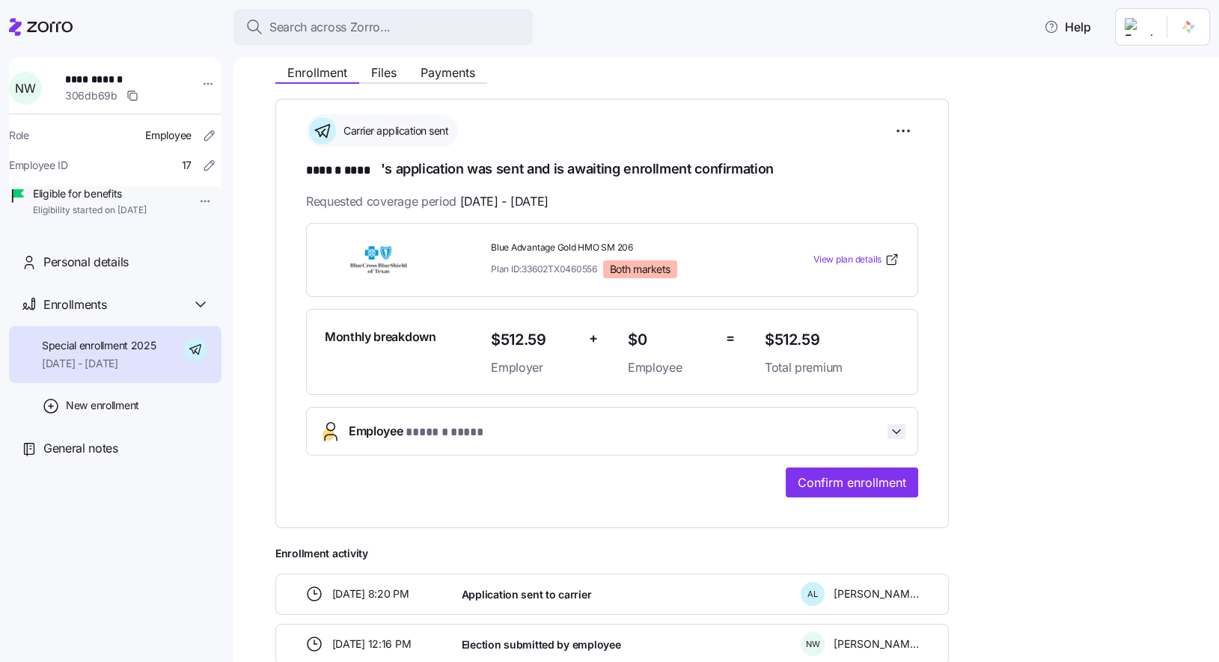
click at [890, 424] on icon "button" at bounding box center [896, 431] width 15 height 15
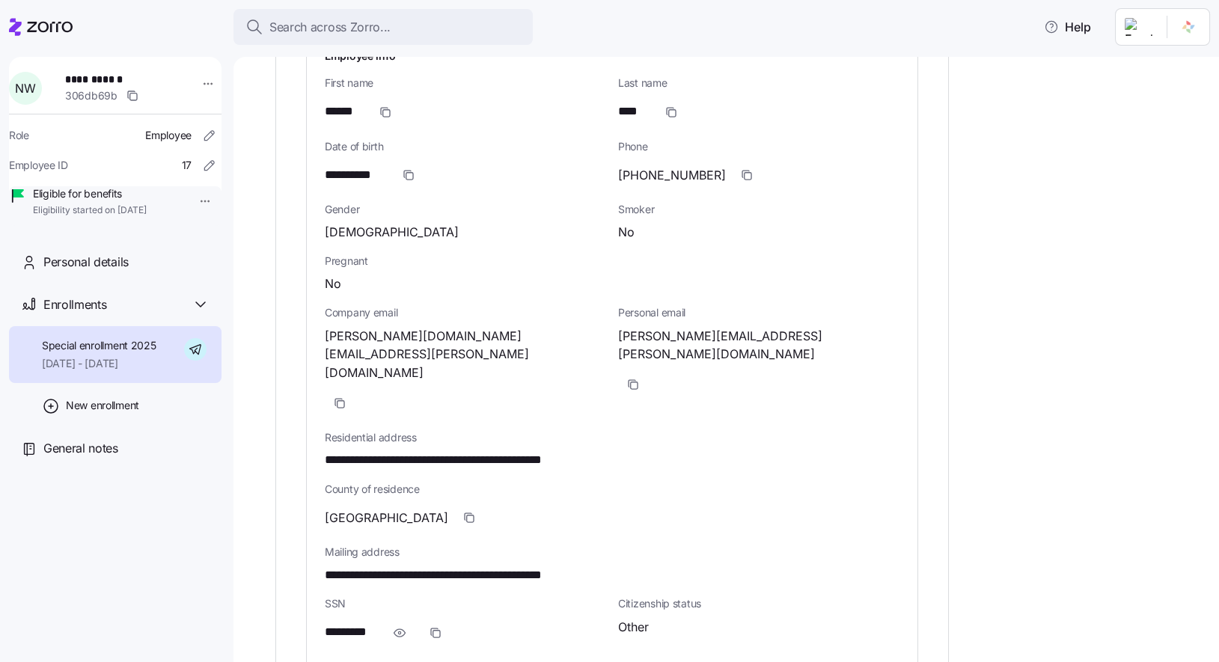
scroll to position [619, 0]
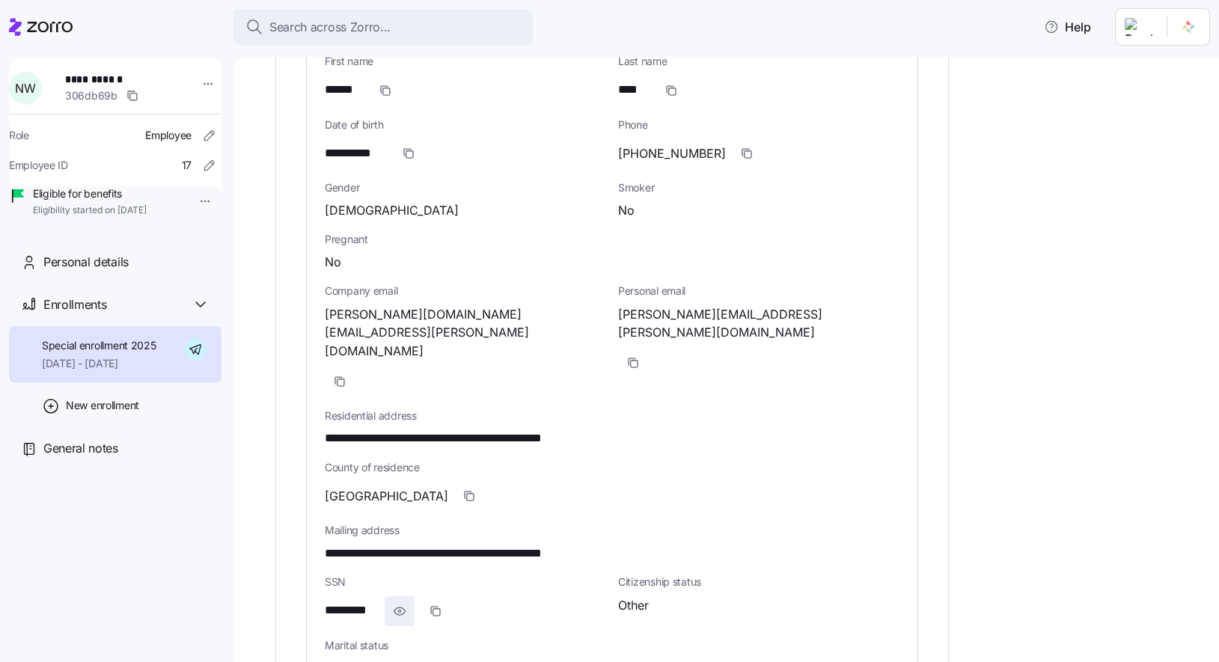
click at [405, 602] on icon "button" at bounding box center [399, 611] width 15 height 18
click at [113, 458] on span "General notes" at bounding box center [80, 448] width 75 height 19
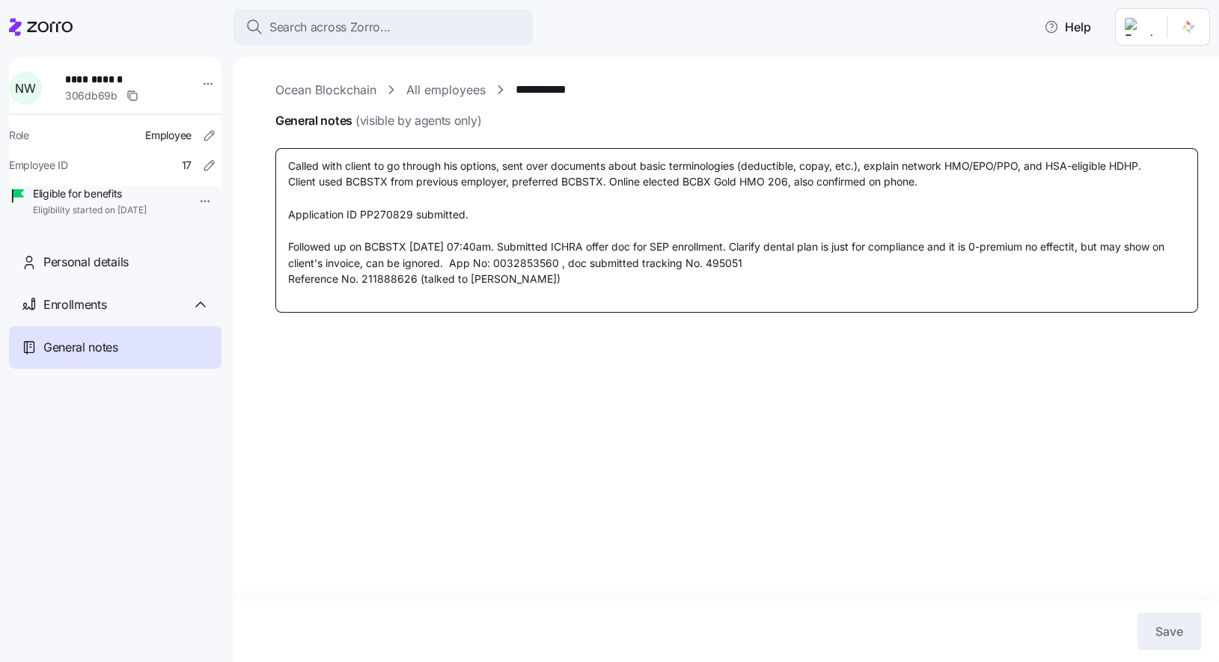
click at [617, 287] on textarea "Called with client to go through his options, sent over documents about basic t…" at bounding box center [736, 230] width 923 height 165
type textarea "x"
type textarea "Called with client to go through his options, sent over documents about basic t…"
type textarea "x"
type textarea "Called with client to go through his options, sent over documents about basic t…"
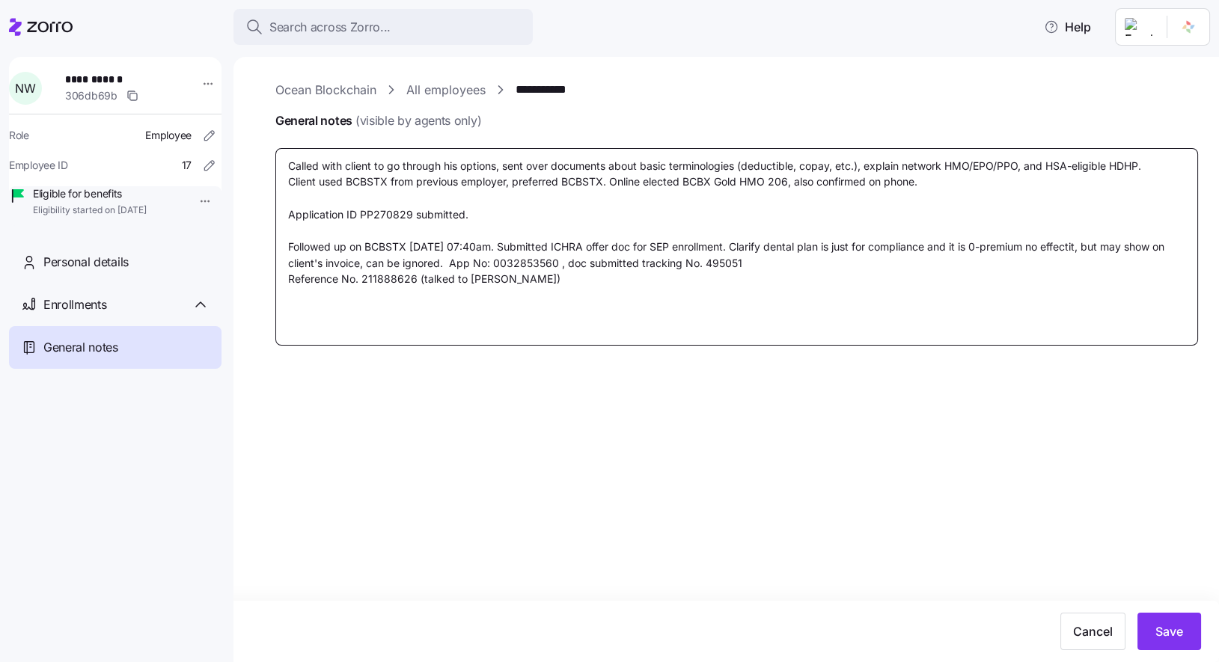
type textarea "x"
type textarea "Called with client to go through his options, sent over documents about basic t…"
type textarea "x"
type textarea "Called with client to go through his options, sent over documents about basic t…"
type textarea "x"
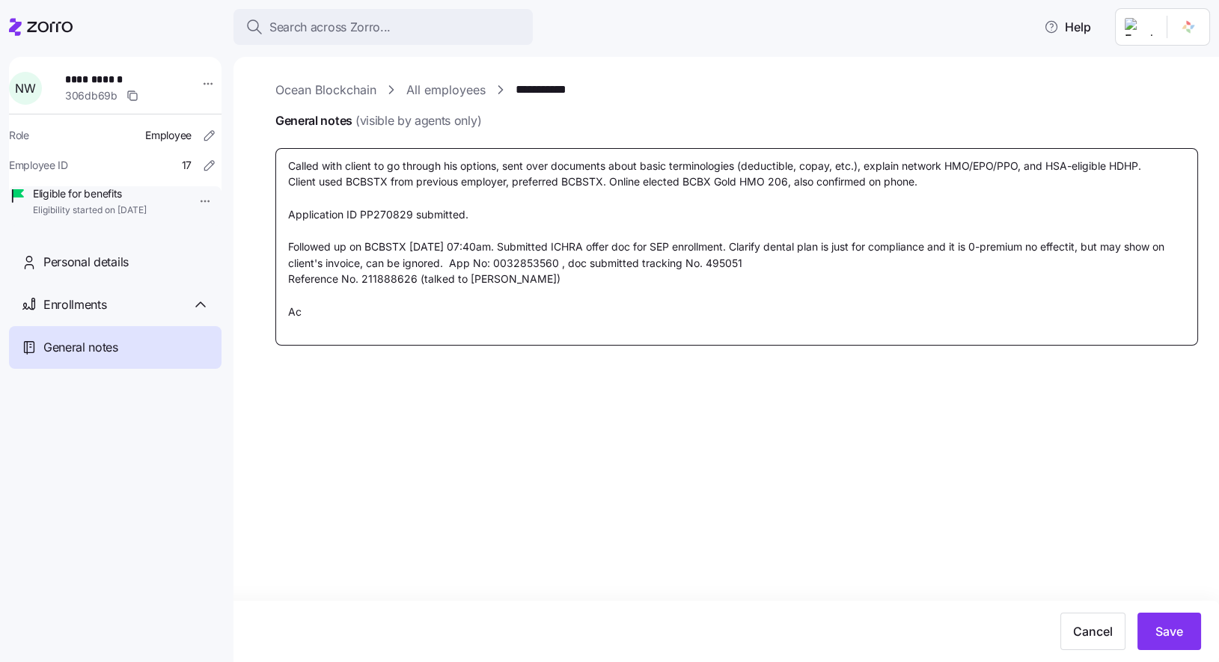
type textarea "Called with client to go through his options, sent over documents about basic t…"
type textarea "x"
type textarea "Called with client to go through his options, sent over documents about basic t…"
type textarea "x"
type textarea "Called with client to go through his options, sent over documents about basic t…"
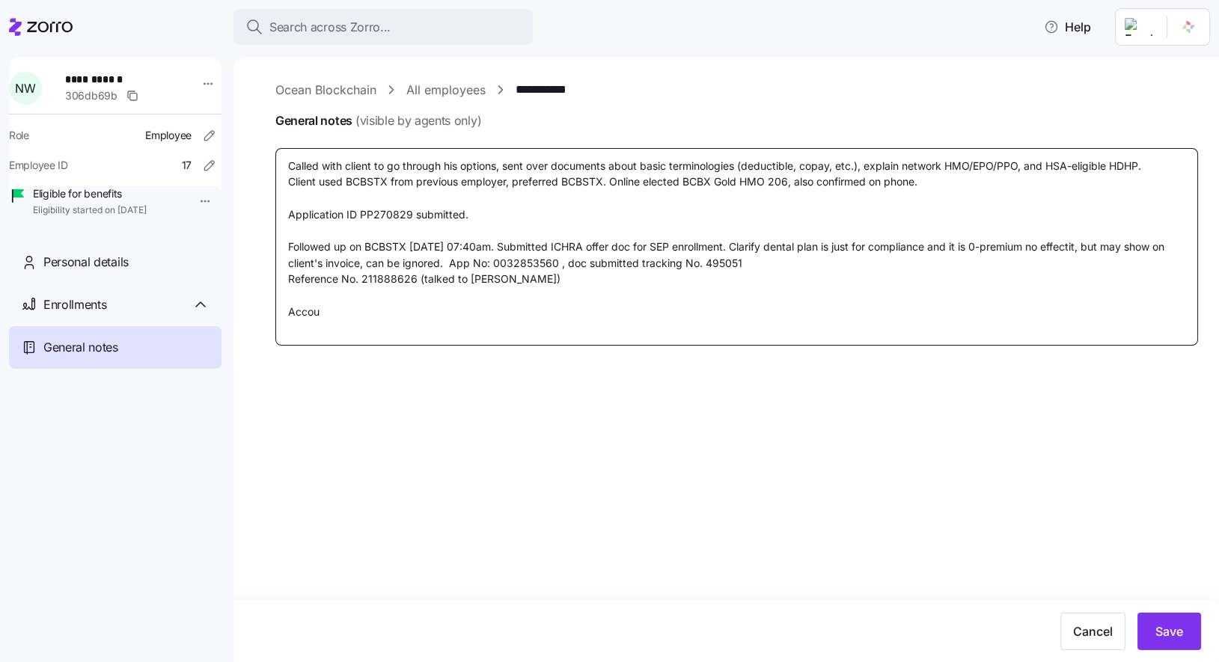
type textarea "x"
type textarea "Called with client to go through his options, sent over documents about basic t…"
type textarea "x"
type textarea "Called with client to go through his options, sent over documents about basic t…"
type textarea "x"
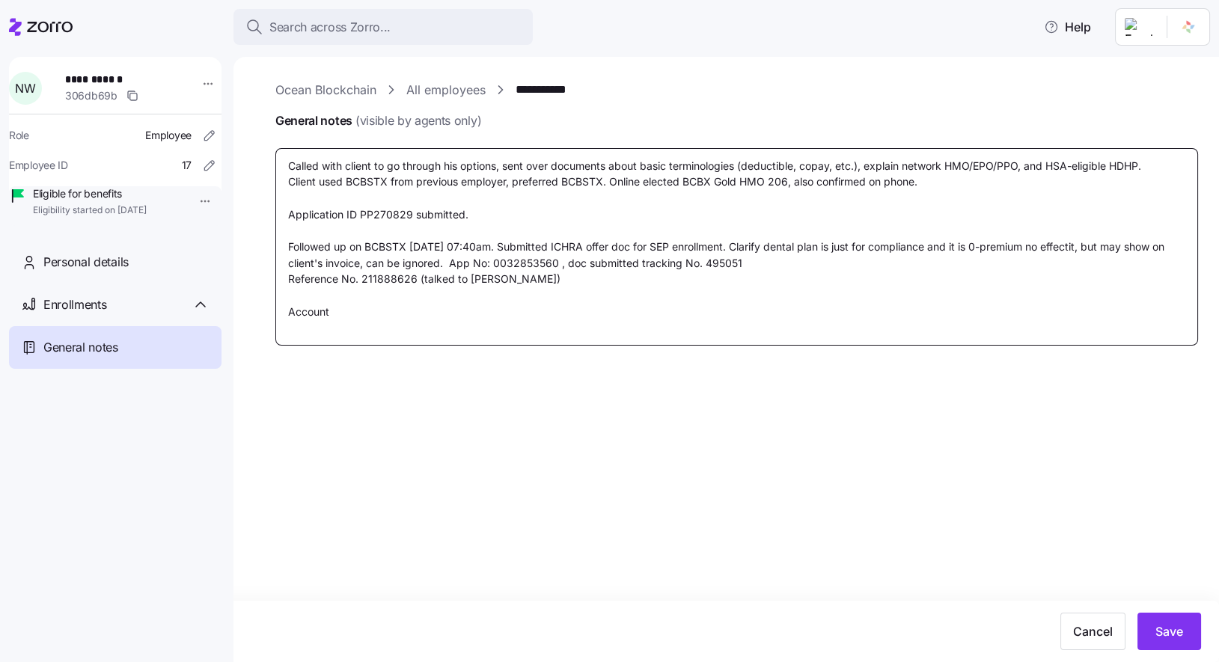
type textarea "Called with client to go through his options, sent over documents about basic t…"
type textarea "x"
type textarea "Called with client to go through his options, sent over documents about basic t…"
type textarea "x"
type textarea "Called with client to go through his options, sent over documents about basic t…"
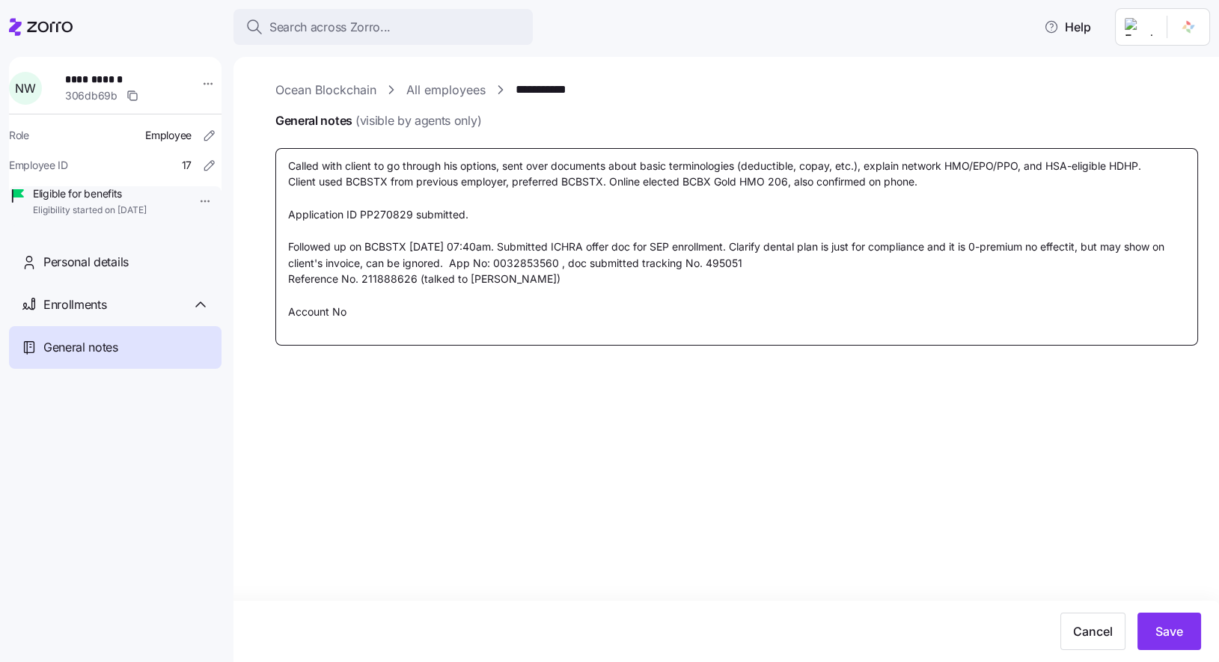
type textarea "x"
type textarea "Called with client to go through his options, sent over documents about basic t…"
type textarea "x"
type textarea "Called with client to go through his options, sent over documents about basic t…"
paste textarea "944379200"
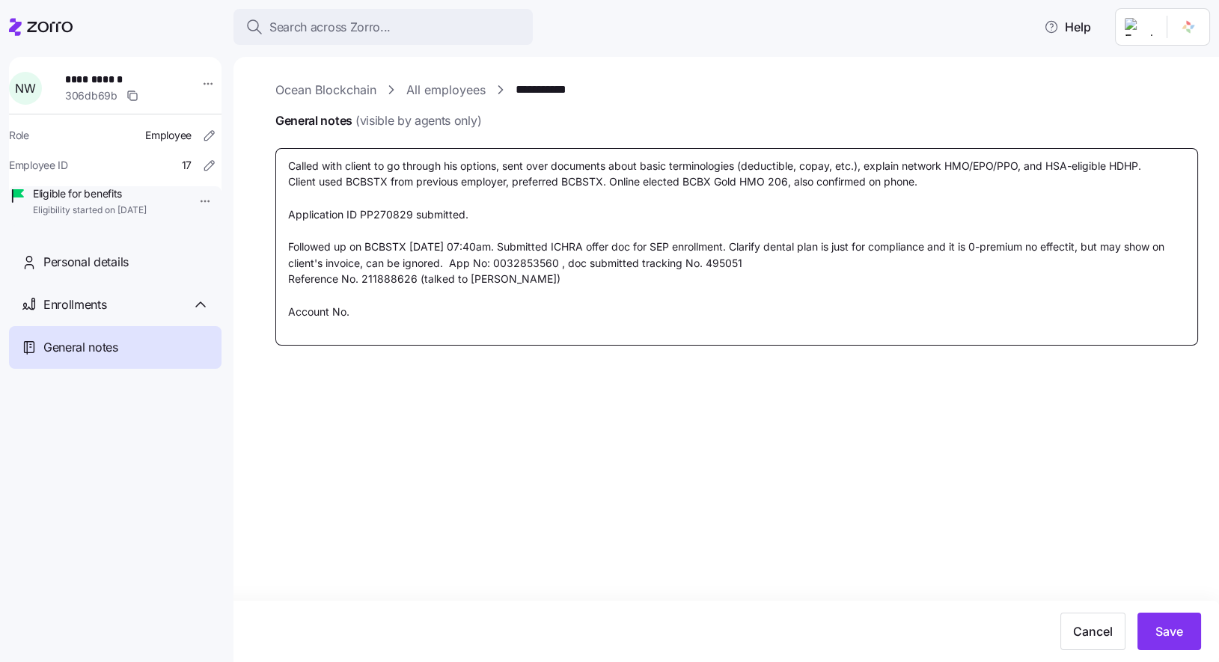
type textarea "x"
type textarea "Called with client to go through his options, sent over documents about basic t…"
type textarea "x"
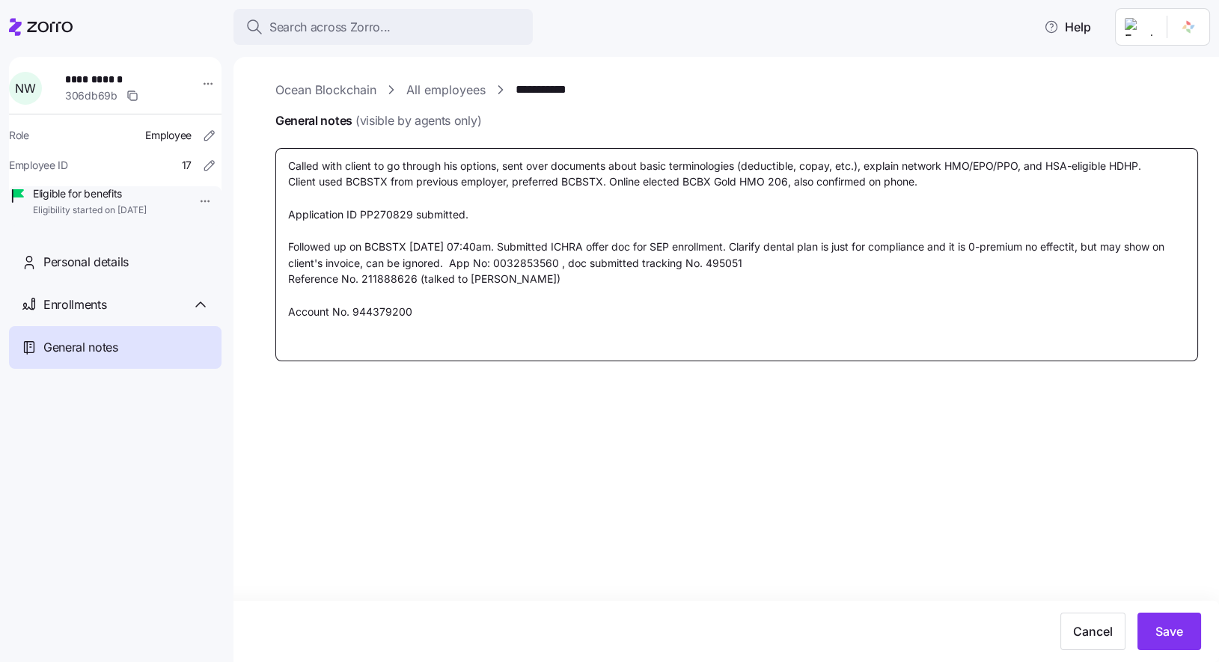
type textarea "Called with client to go through his options, sent over documents about basic t…"
click at [391, 308] on textarea "Called with client to go through his options, sent over documents about basic t…" at bounding box center [736, 254] width 923 height 213
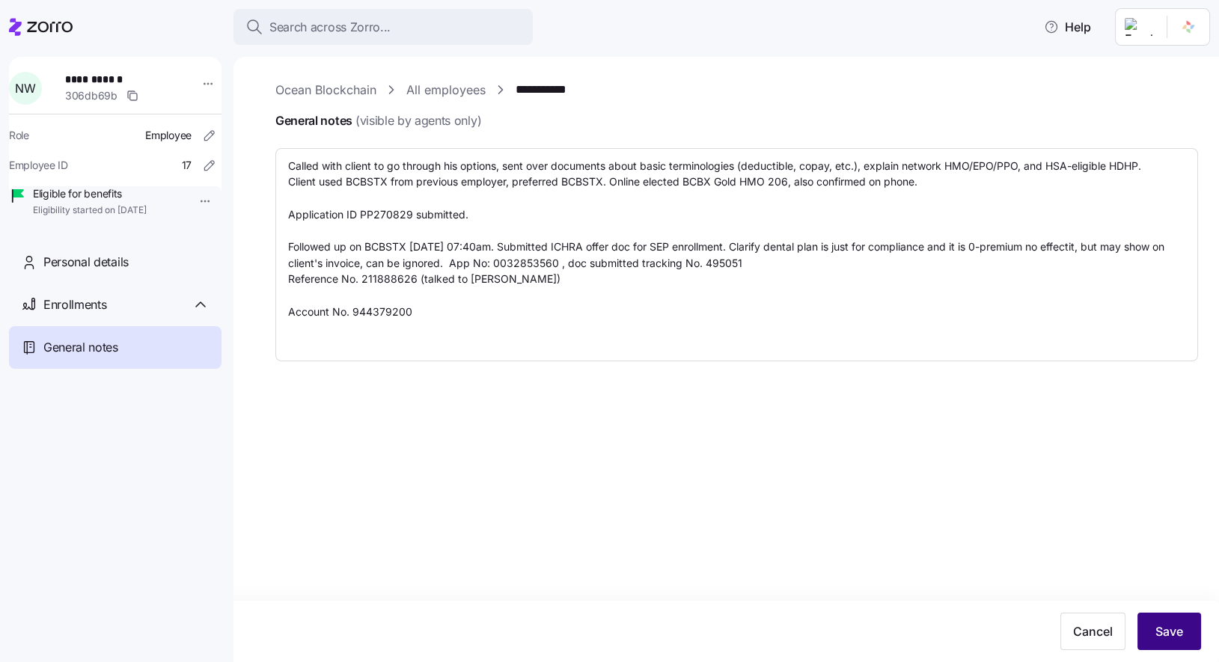
click at [1182, 636] on span "Save" at bounding box center [1170, 632] width 28 height 18
click at [549, 95] on link "**********" at bounding box center [554, 90] width 76 height 19
type textarea "x"
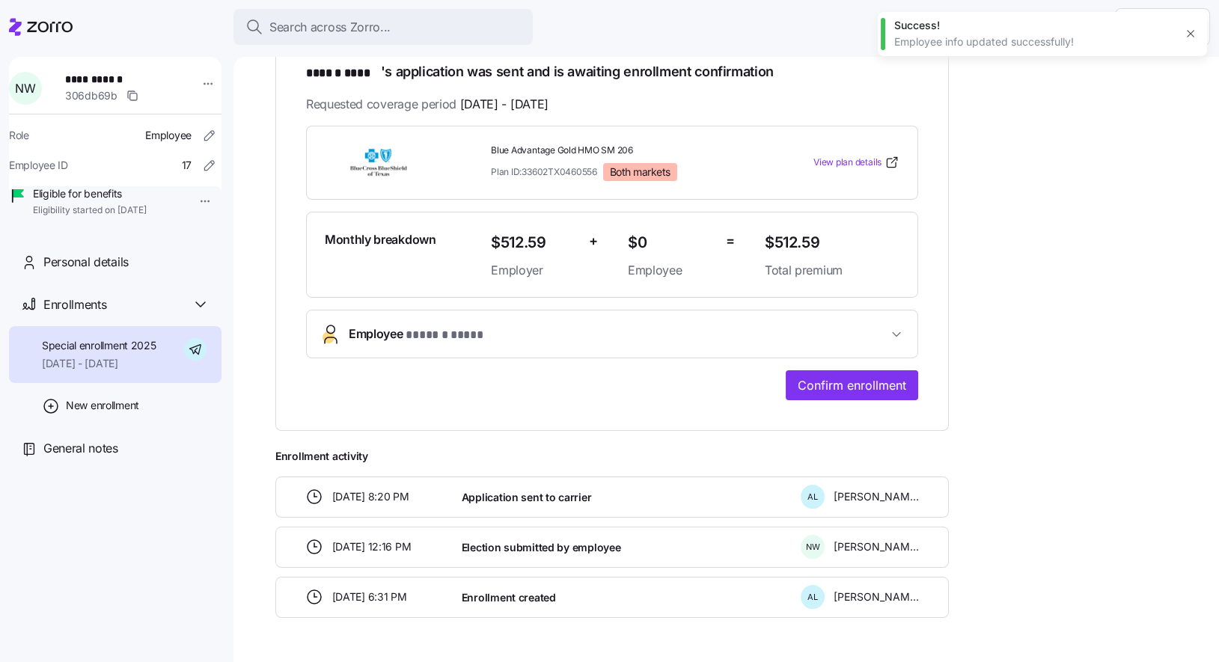
scroll to position [302, 0]
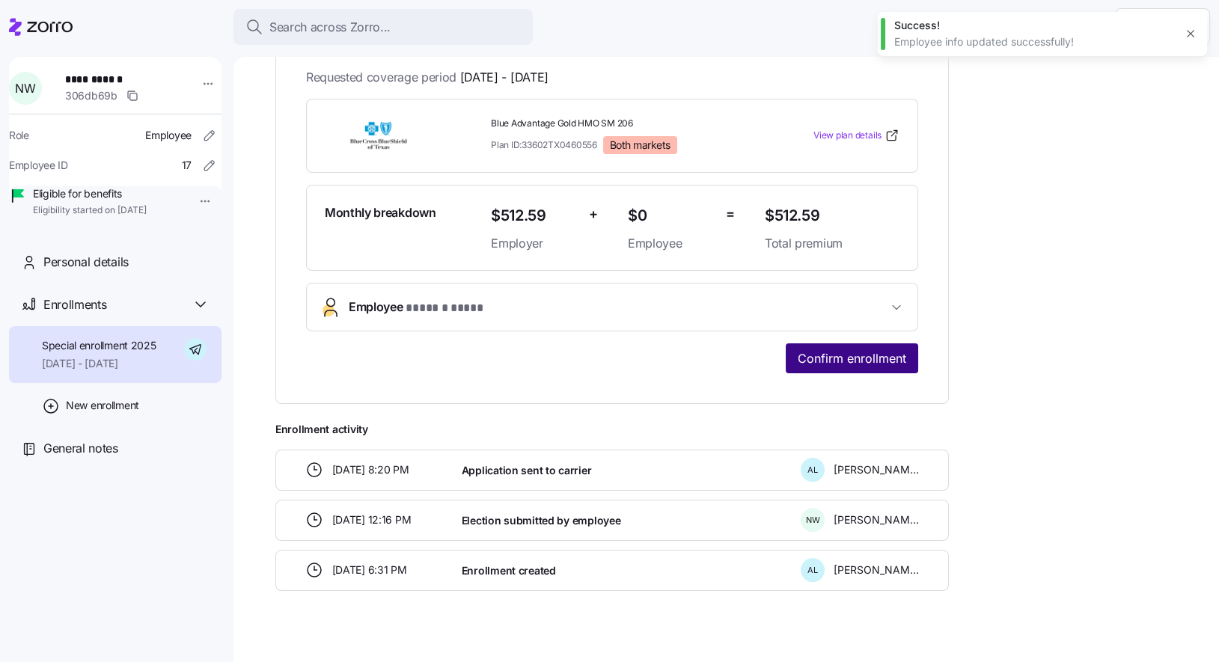
click at [864, 350] on span "Confirm enrollment" at bounding box center [852, 359] width 109 height 18
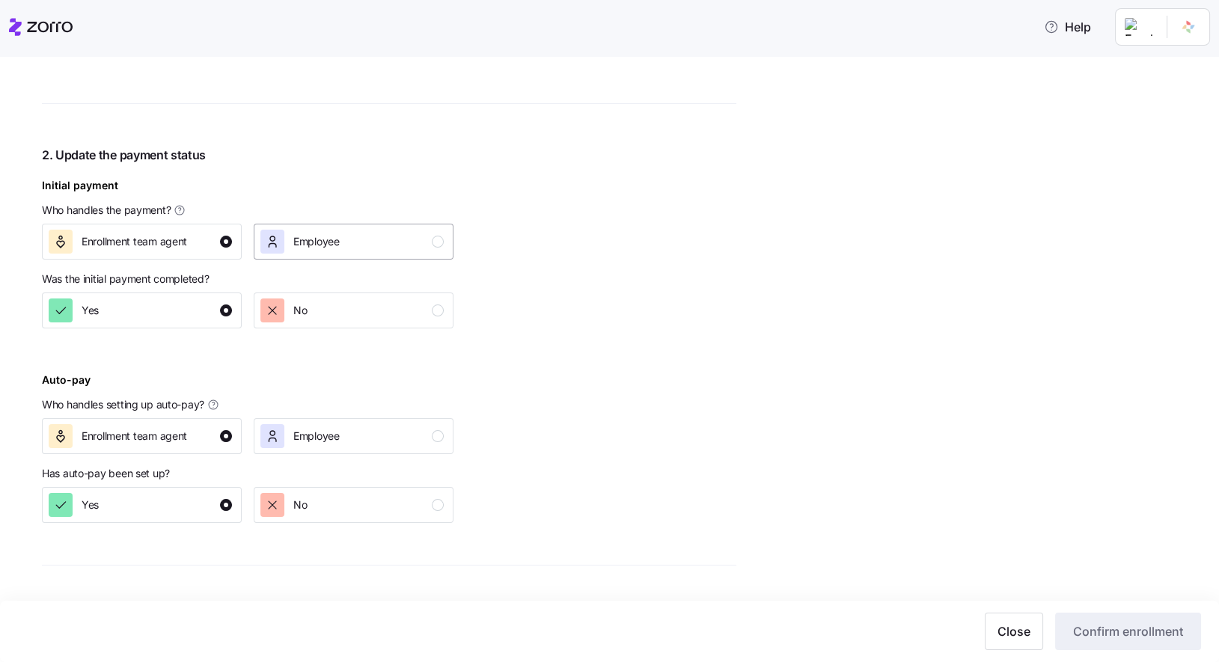
scroll to position [505, 0]
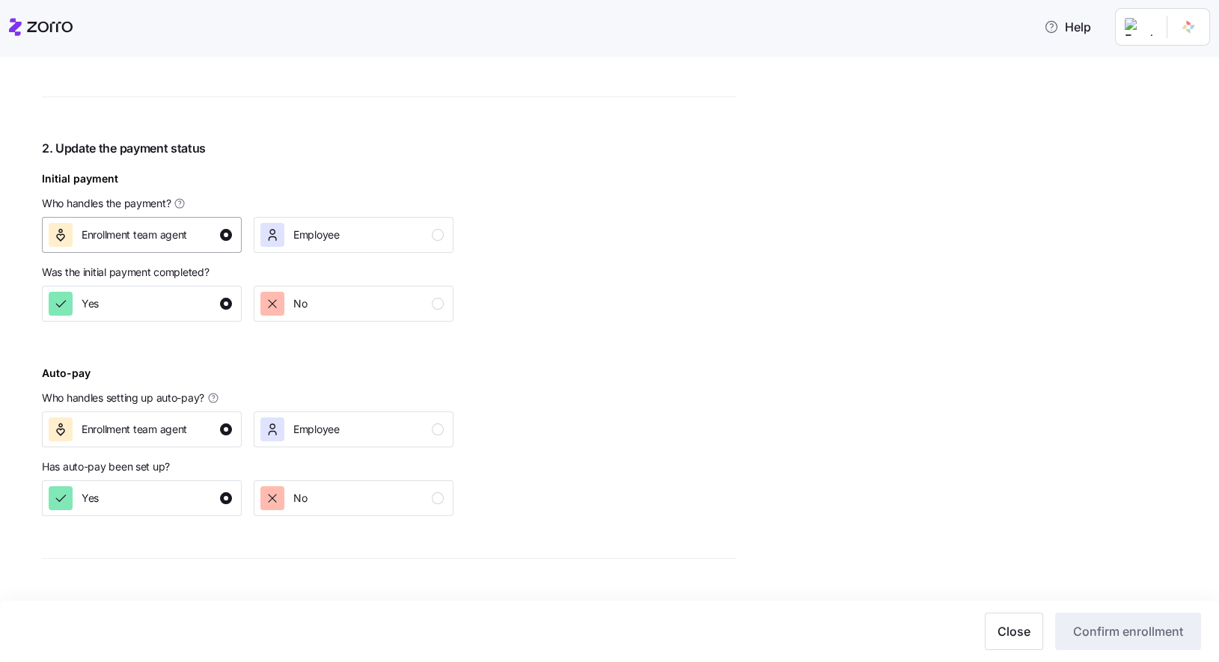
click at [213, 236] on div "Enrollment team agent" at bounding box center [140, 235] width 183 height 24
click at [213, 306] on div "Yes" at bounding box center [140, 304] width 183 height 24
click at [212, 439] on div "Enrollment team agent" at bounding box center [140, 430] width 183 height 24
click at [217, 506] on div "Yes" at bounding box center [140, 498] width 183 height 24
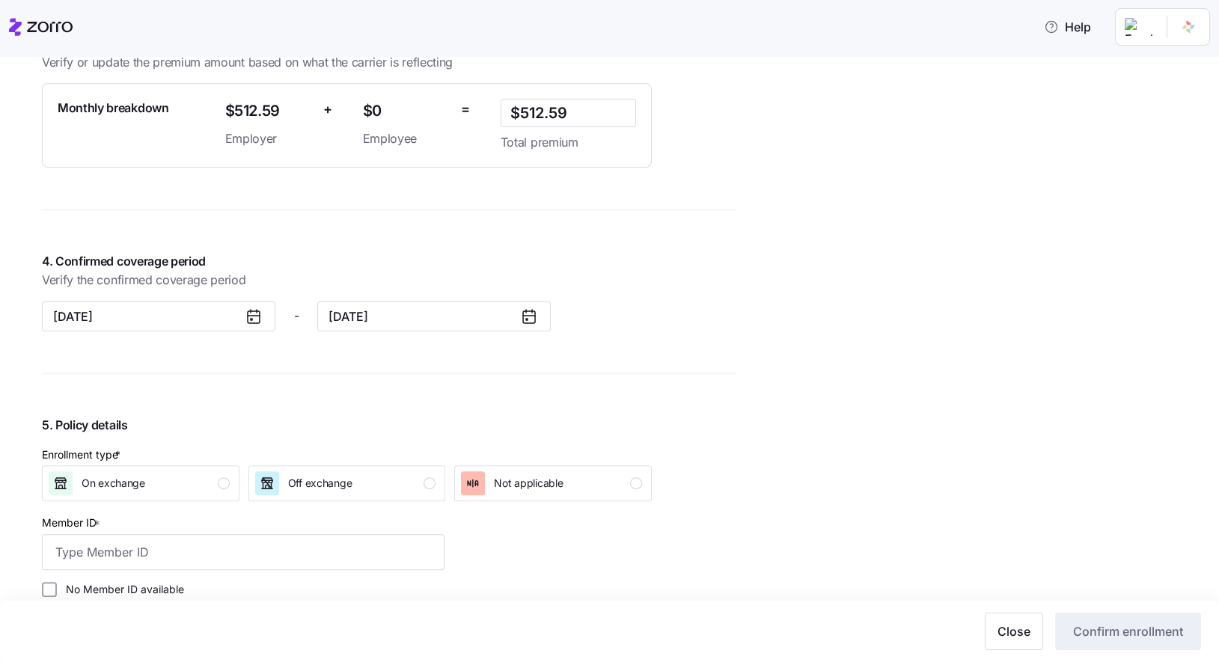
scroll to position [1142, 0]
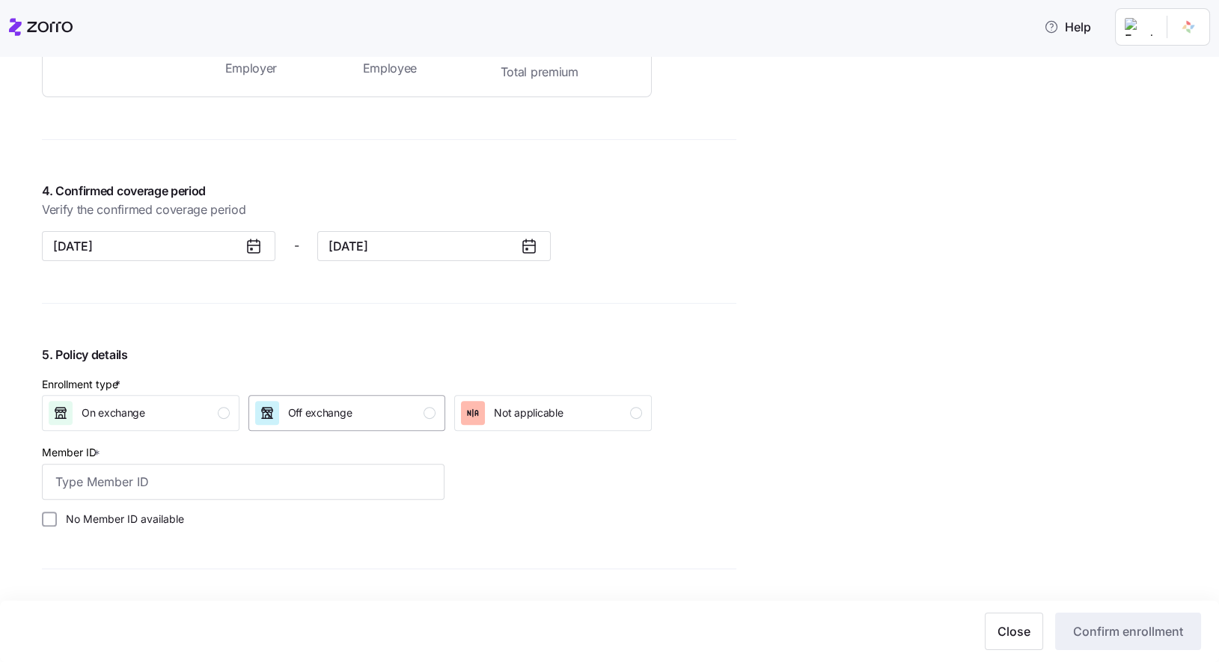
click at [341, 420] on div "Off exchange" at bounding box center [320, 413] width 64 height 24
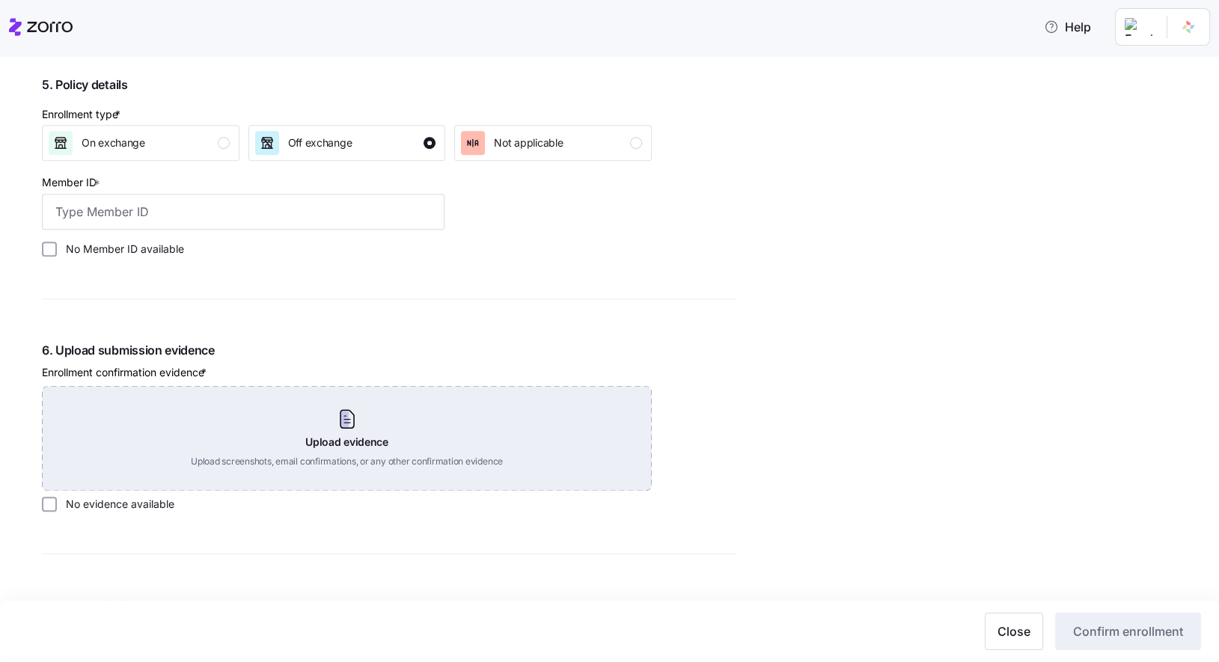
scroll to position [1364, 0]
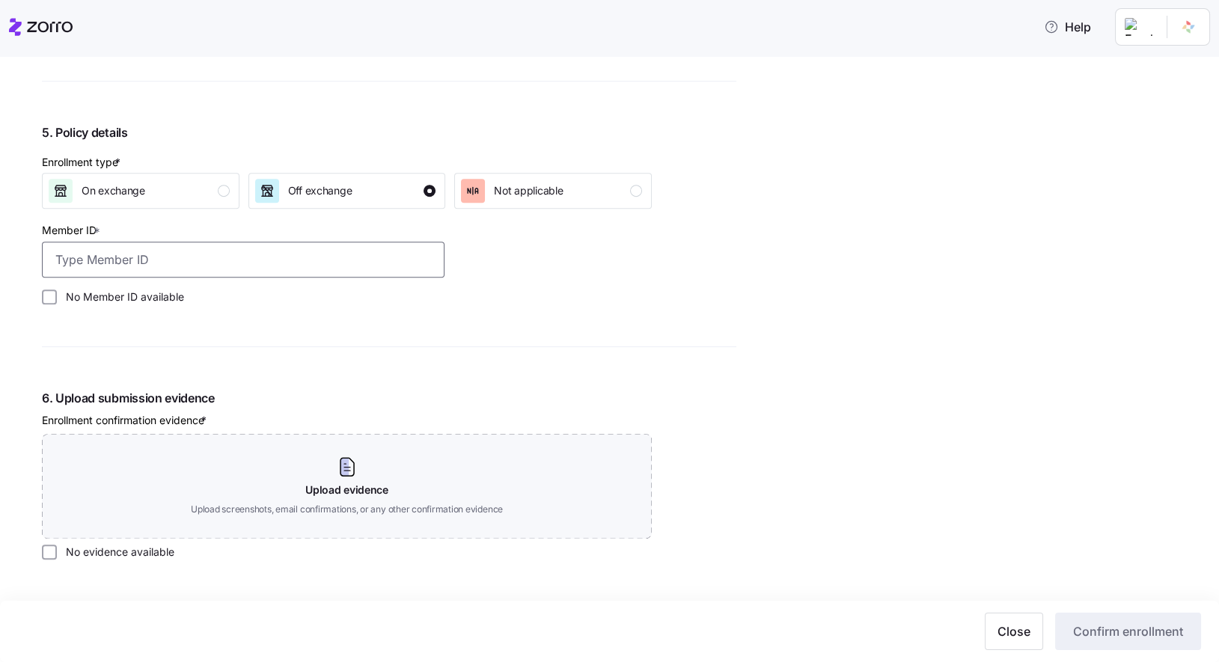
click at [306, 260] on input "Member ID *" at bounding box center [243, 260] width 403 height 36
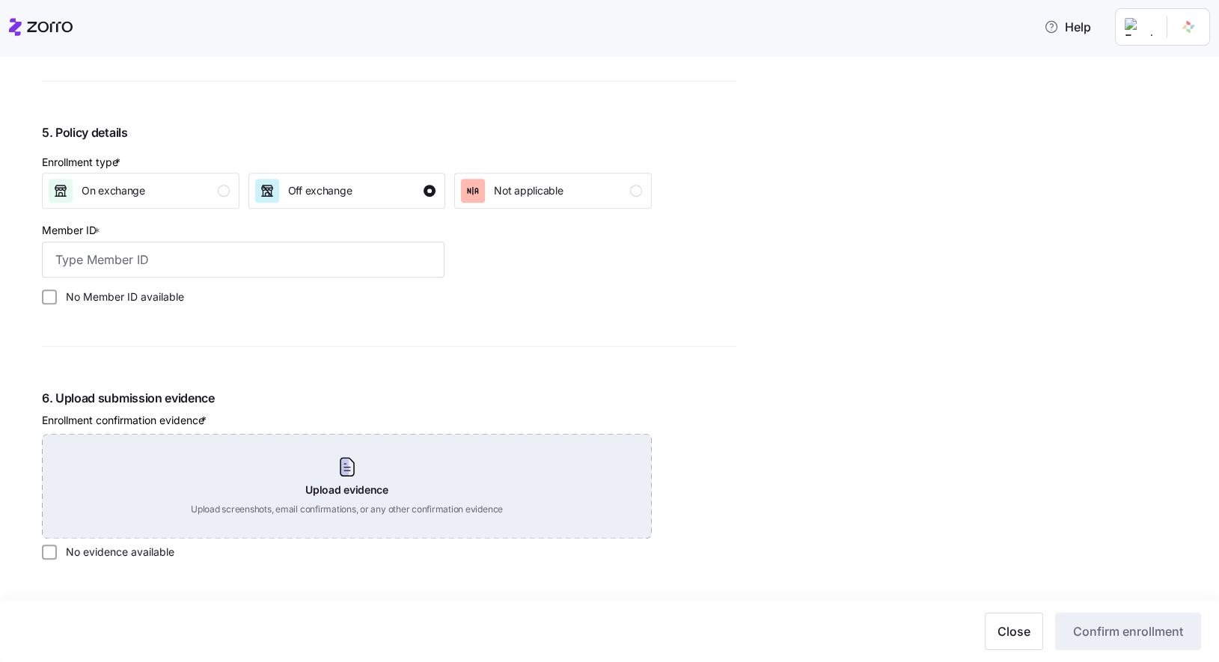
click at [358, 464] on div "Upload evidence Upload screenshots, email confirmations, or any other confirmat…" at bounding box center [347, 486] width 610 height 105
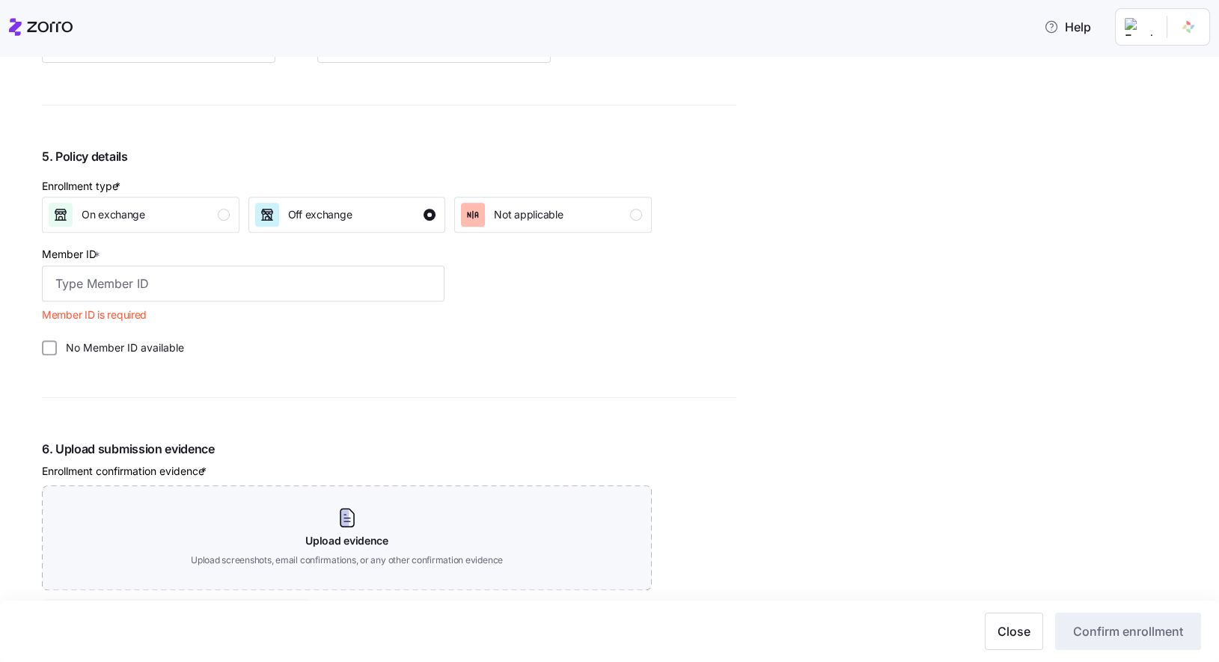
scroll to position [1316, 0]
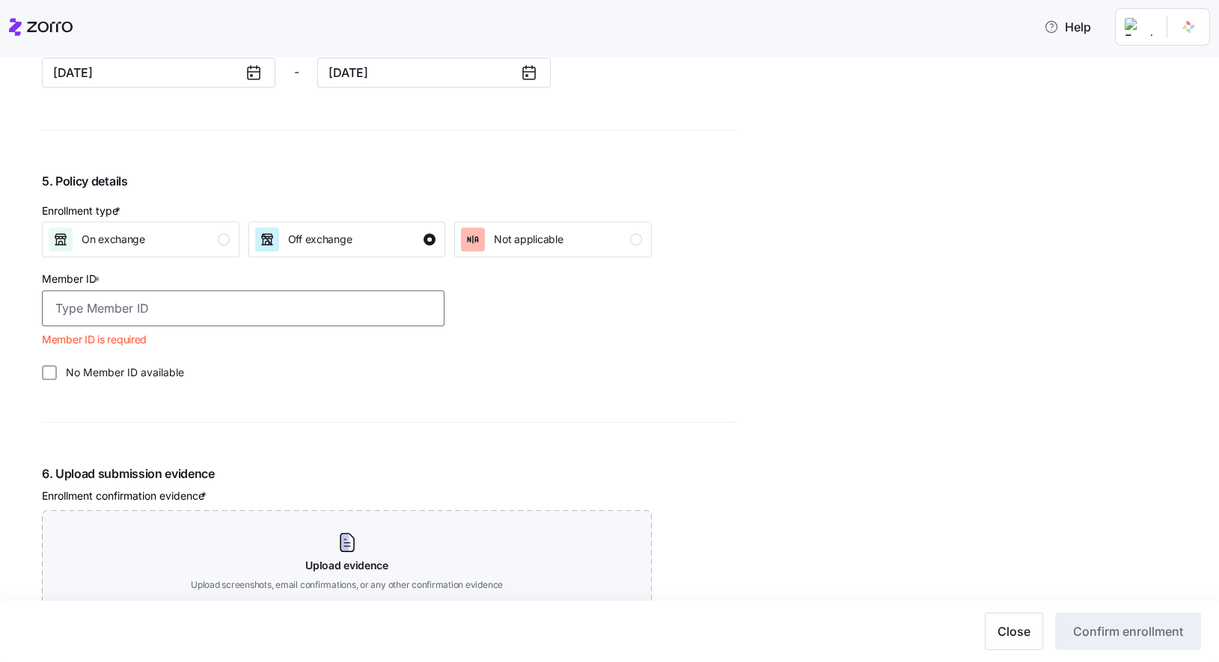
click at [138, 308] on input "Member ID *" at bounding box center [243, 308] width 403 height 36
paste input "944379200"
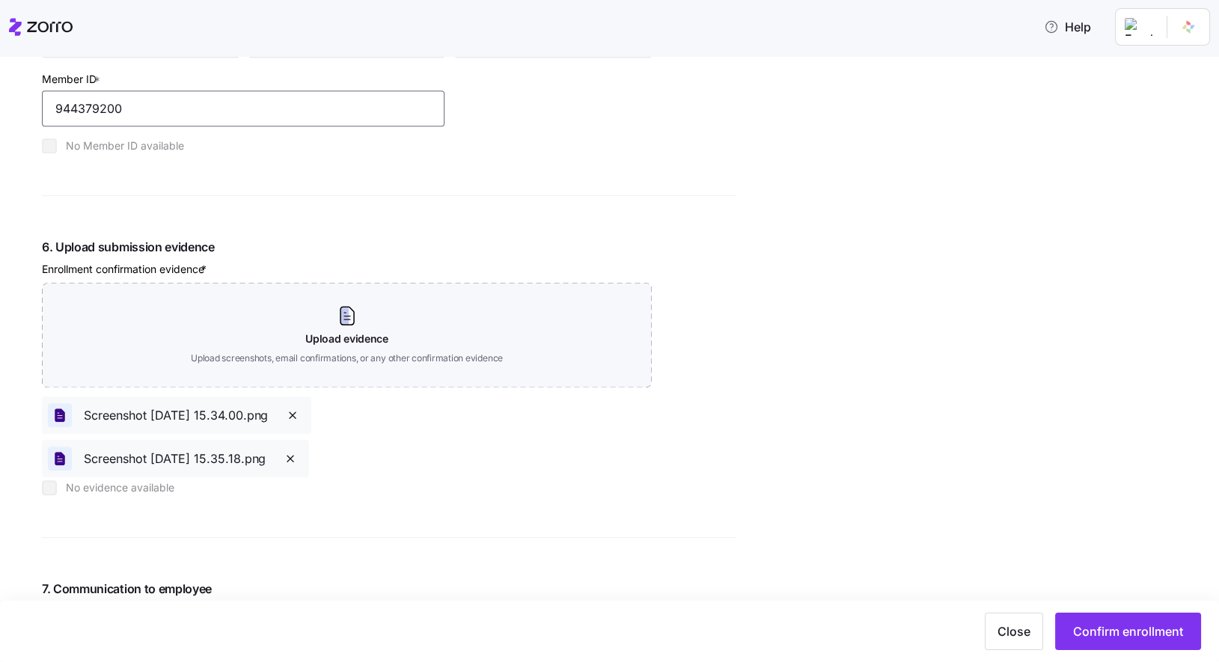
scroll to position [1644, 0]
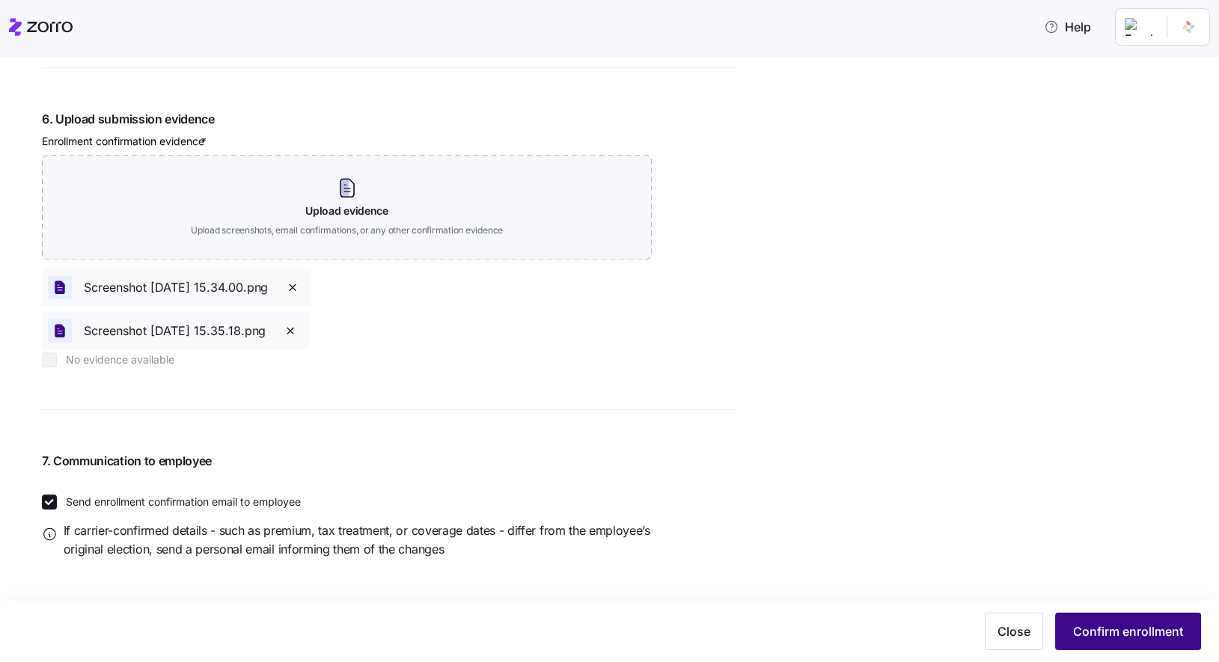
type input "944379200"
click at [1139, 634] on span "Confirm enrollment" at bounding box center [1128, 632] width 110 height 18
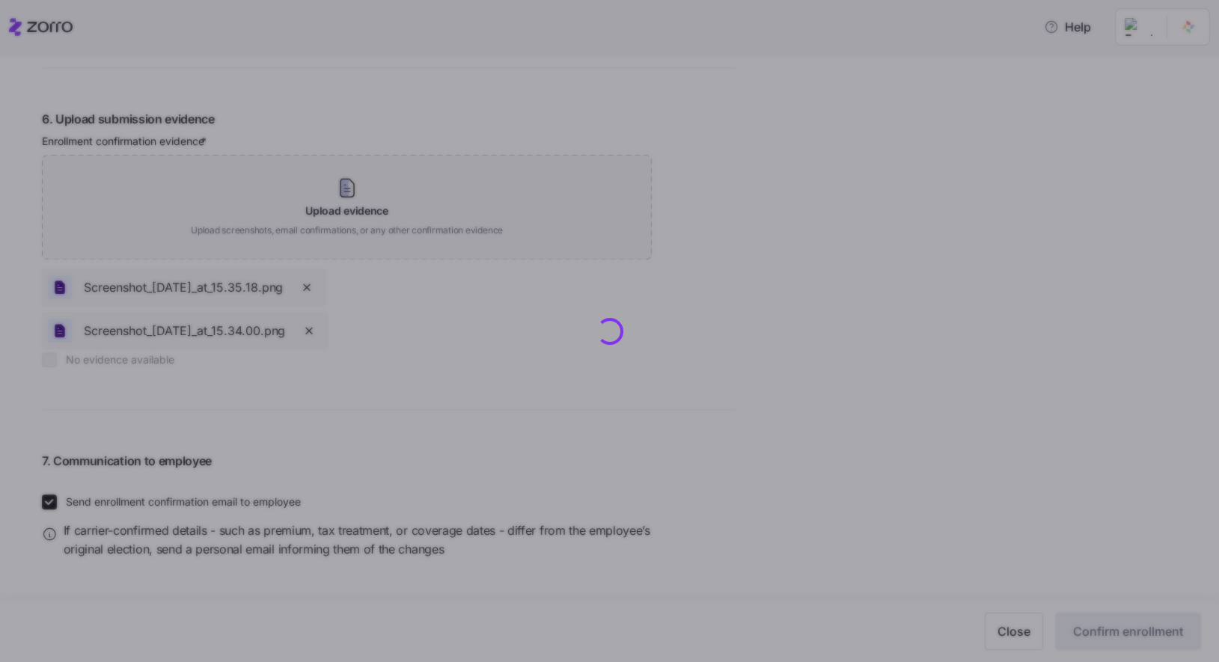
checkbox input "false"
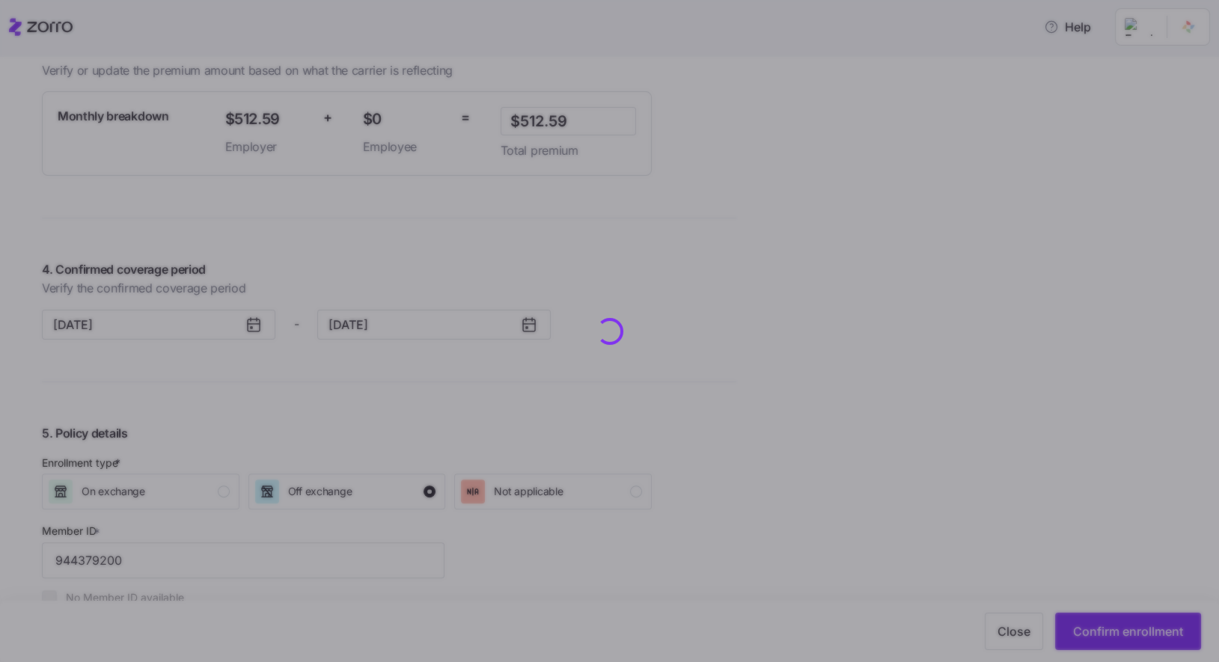
scroll to position [1061, 0]
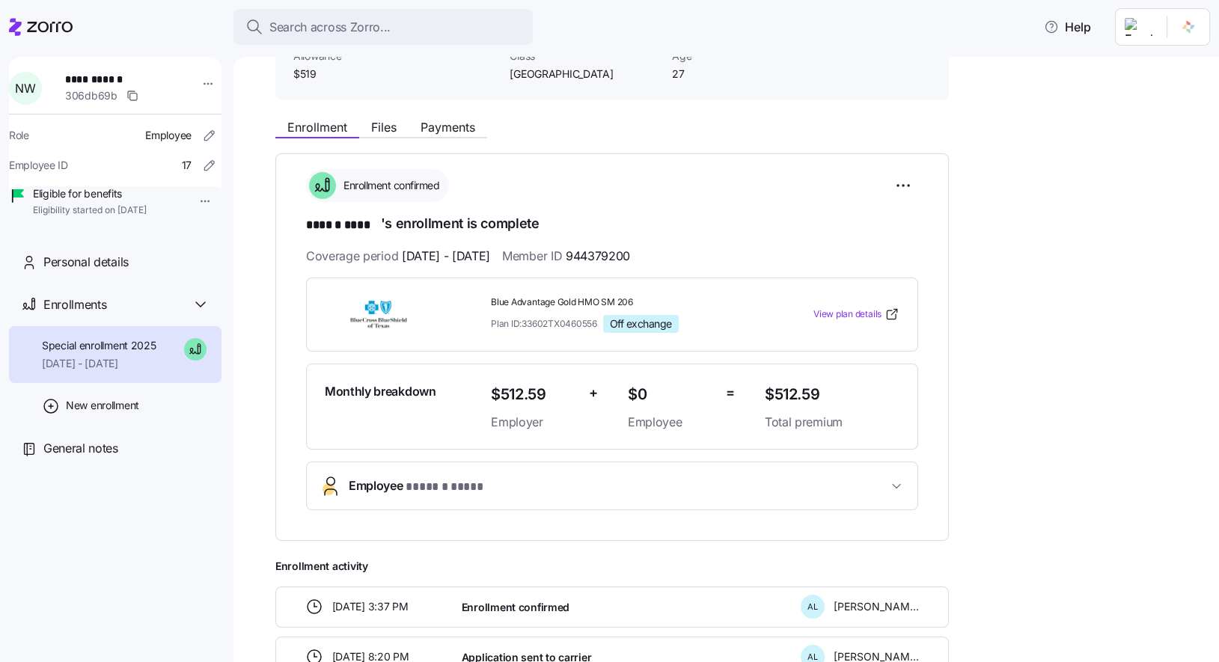
scroll to position [320, 0]
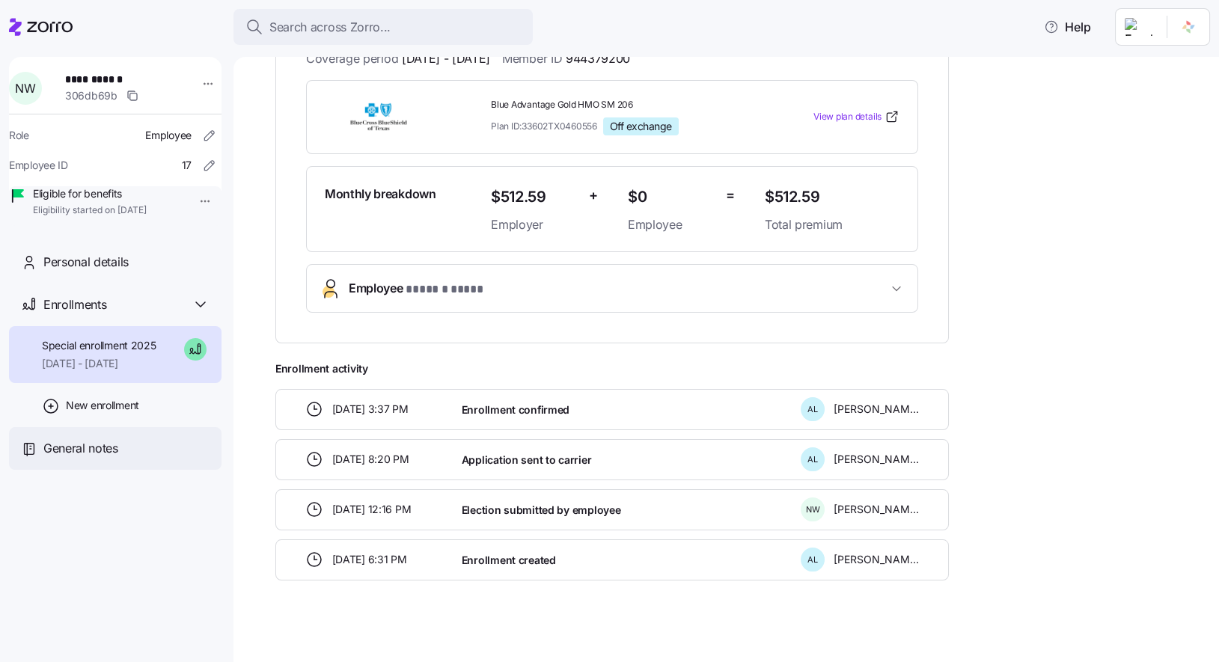
click at [108, 458] on span "General notes" at bounding box center [80, 448] width 75 height 19
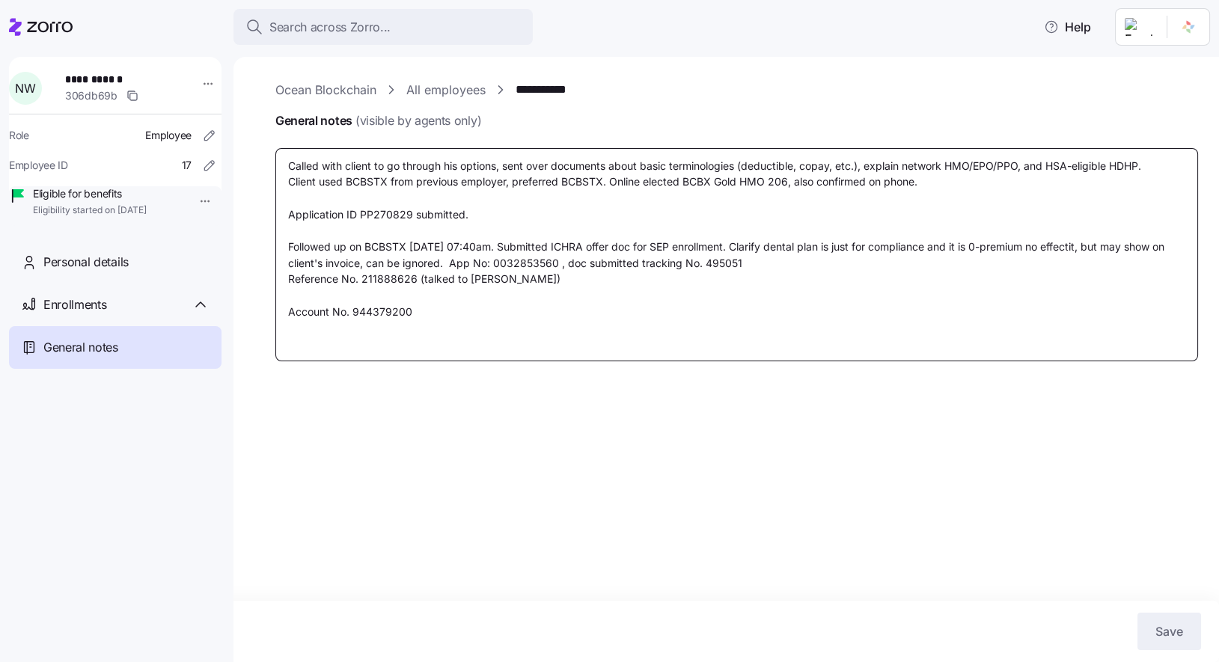
click at [479, 332] on textarea "Called with client to go through his options, sent over documents about basic t…" at bounding box center [736, 254] width 923 height 213
type textarea "x"
type textarea "Called with client to go through his options, sent over documents about basic t…"
type textarea "x"
type textarea "Called with client to go through his options, sent over documents about basic t…"
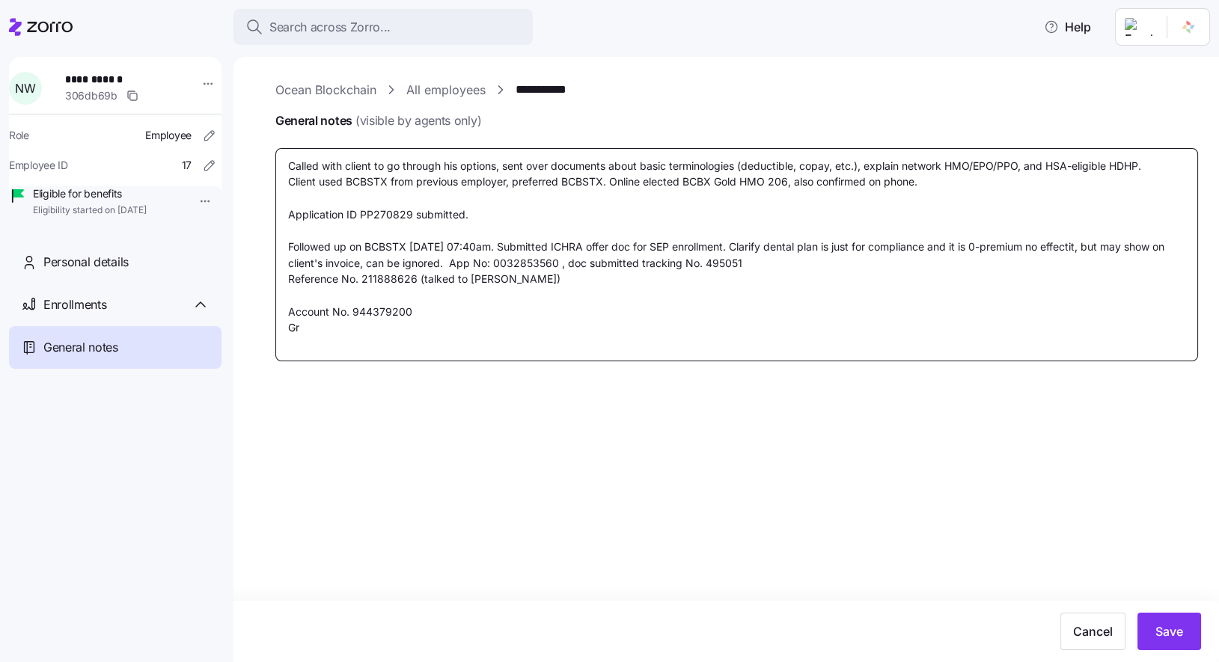
type textarea "x"
type textarea "Called with client to go through his options, sent over documents about basic t…"
type textarea "x"
type textarea "Called with client to go through his options, sent over documents about basic t…"
type textarea "x"
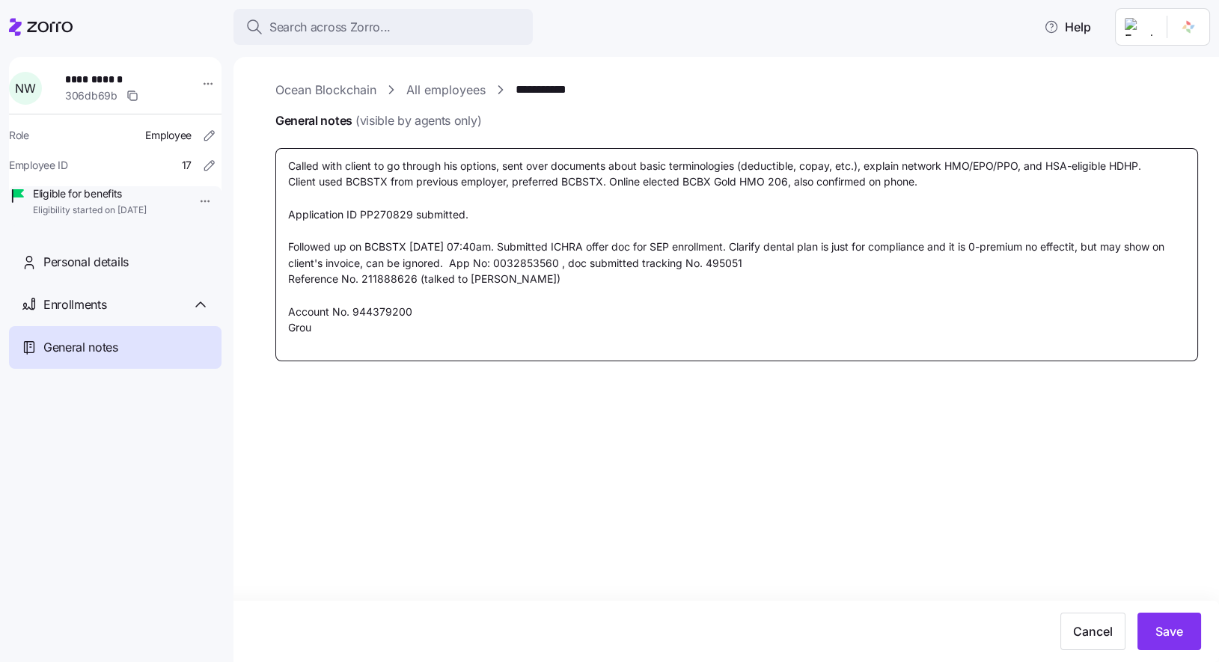
type textarea "Called with client to go through his options, sent over documents about basic t…"
type textarea "x"
type textarea "Called with client to go through his options, sent over documents about basic t…"
type textarea "x"
type textarea "Called with client to go through his options, sent over documents about basic t…"
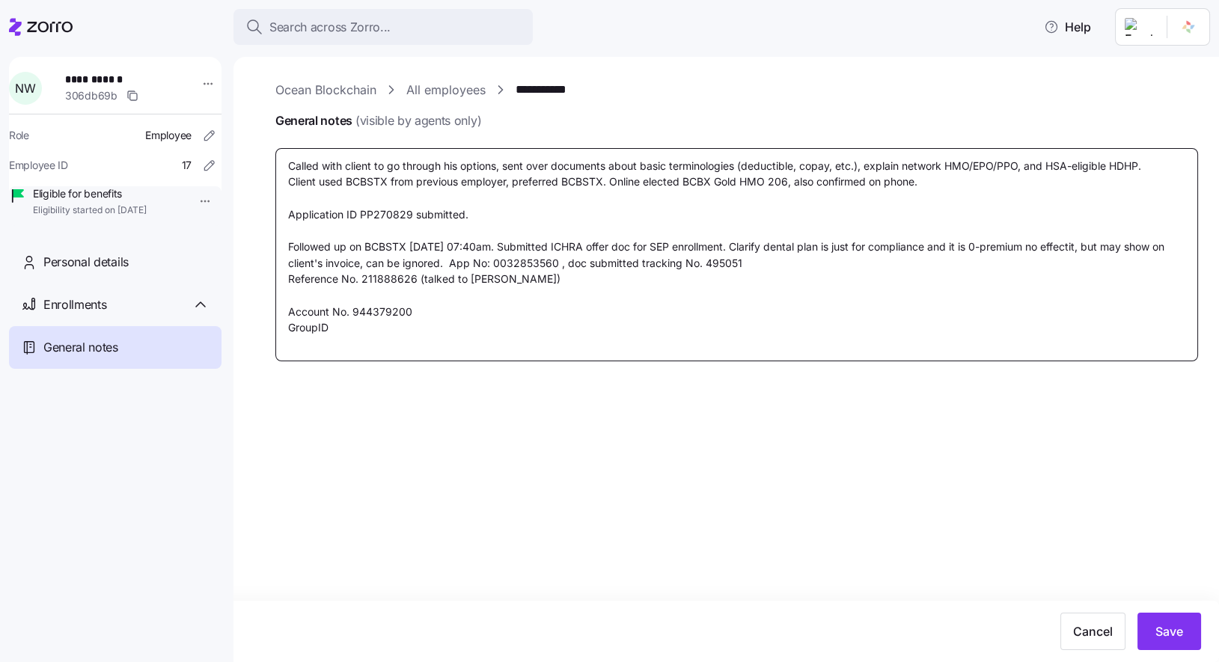
type textarea "x"
type textarea "Called with client to go through his options, sent over documents about basic t…"
type textarea "x"
type textarea "Called with client to go through his options, sent over documents about basic t…"
type textarea "x"
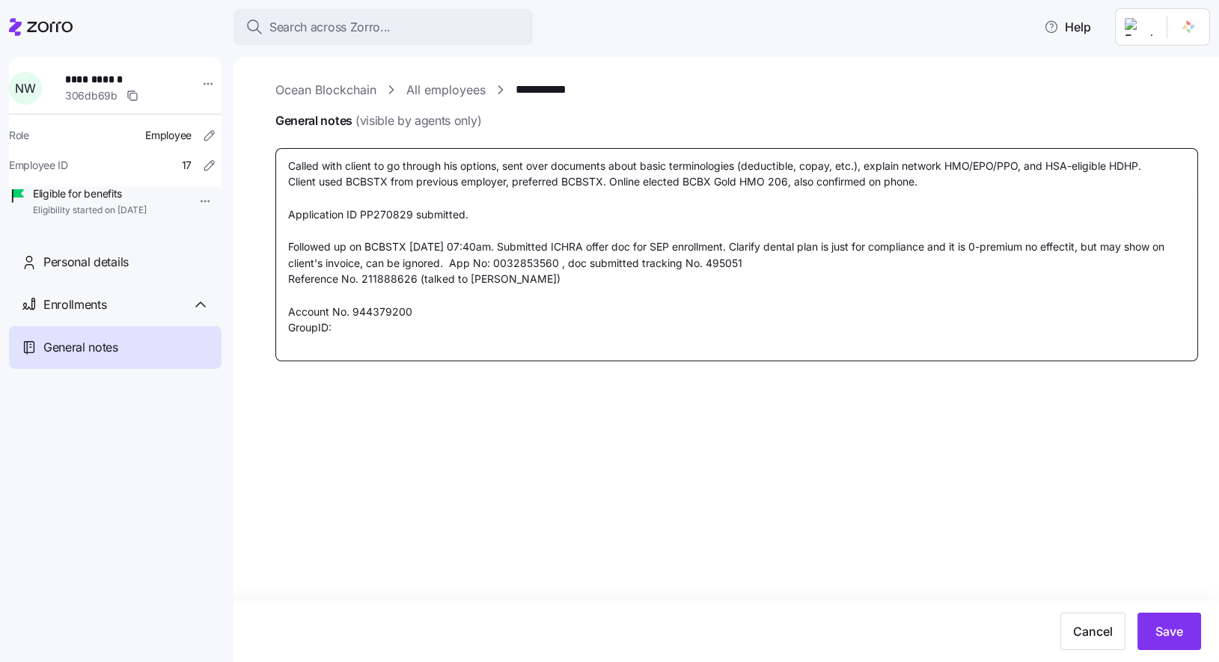
type textarea "Called with client to go through his options, sent over documents about basic t…"
type textarea "x"
type textarea "Called with client to go through his options, sent over documents about basic t…"
type textarea "x"
type textarea "Called with client to go through his options, sent over documents about basic t…"
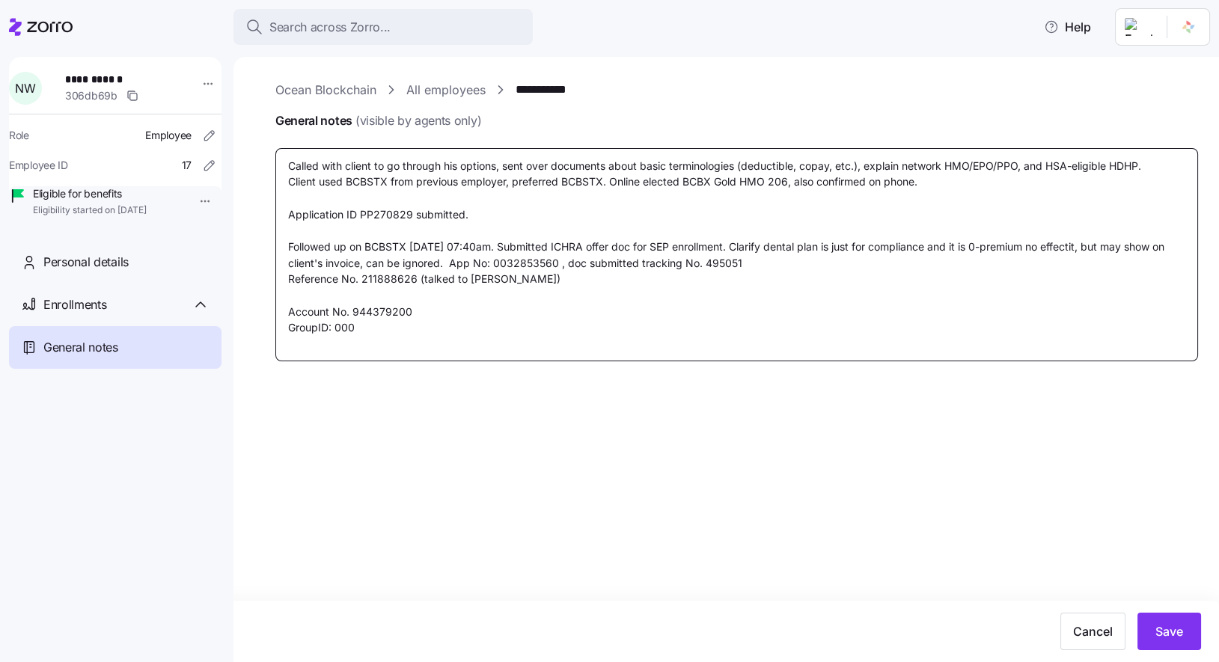
type textarea "x"
type textarea "Called with client to go through his options, sent over documents about basic t…"
type textarea "x"
type textarea "Called with client to go through his options, sent over documents about basic t…"
type textarea "x"
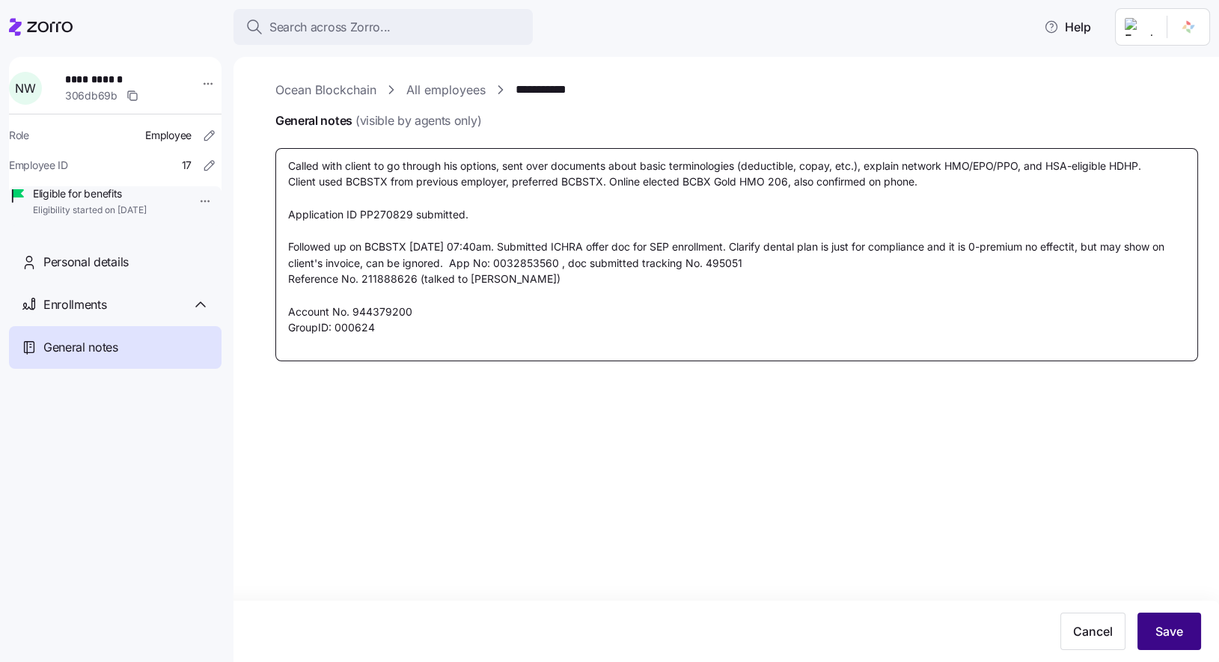
type textarea "Called with client to go through his options, sent over documents about basic t…"
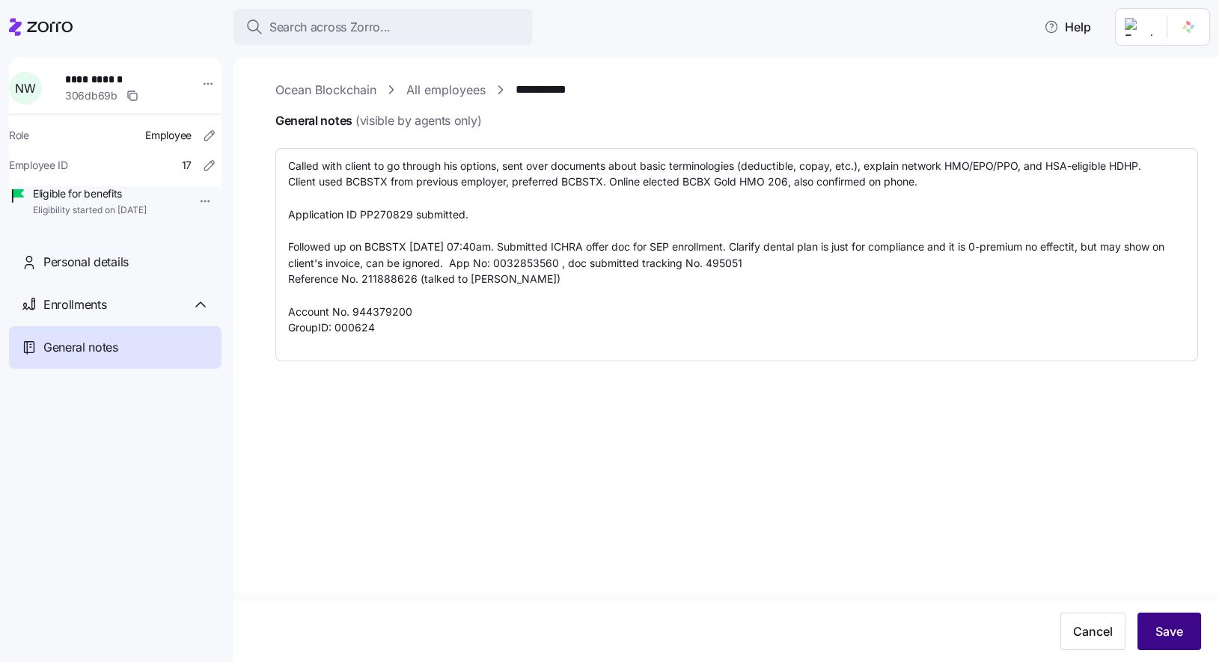
click at [1173, 634] on span "Save" at bounding box center [1170, 632] width 28 height 18
type textarea "x"
